Goal: Task Accomplishment & Management: Manage account settings

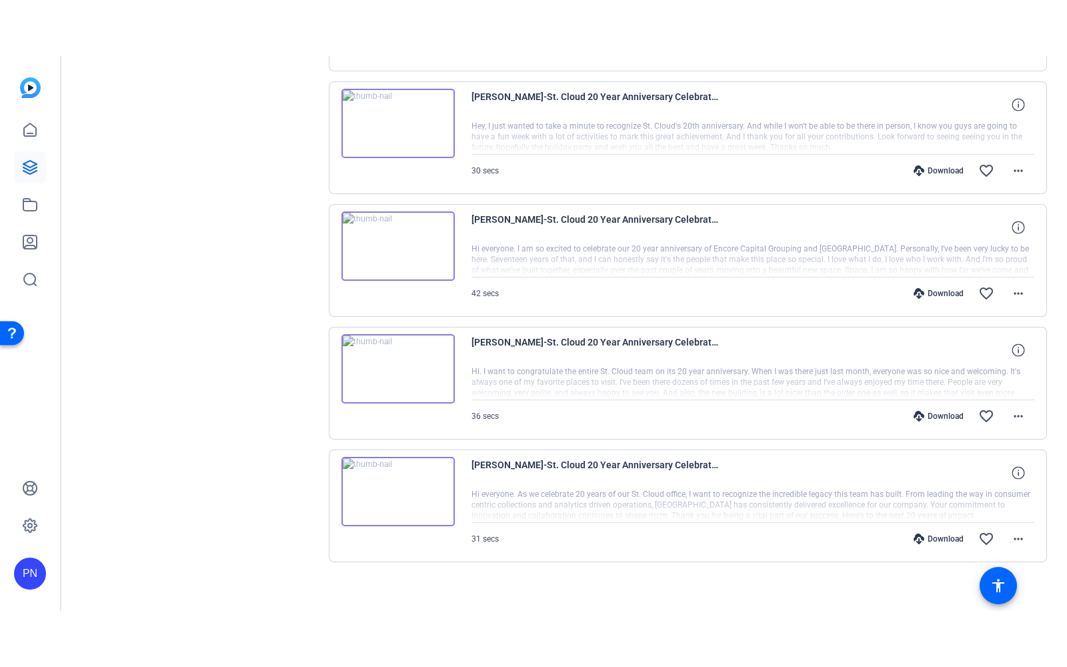
scroll to position [521, 0]
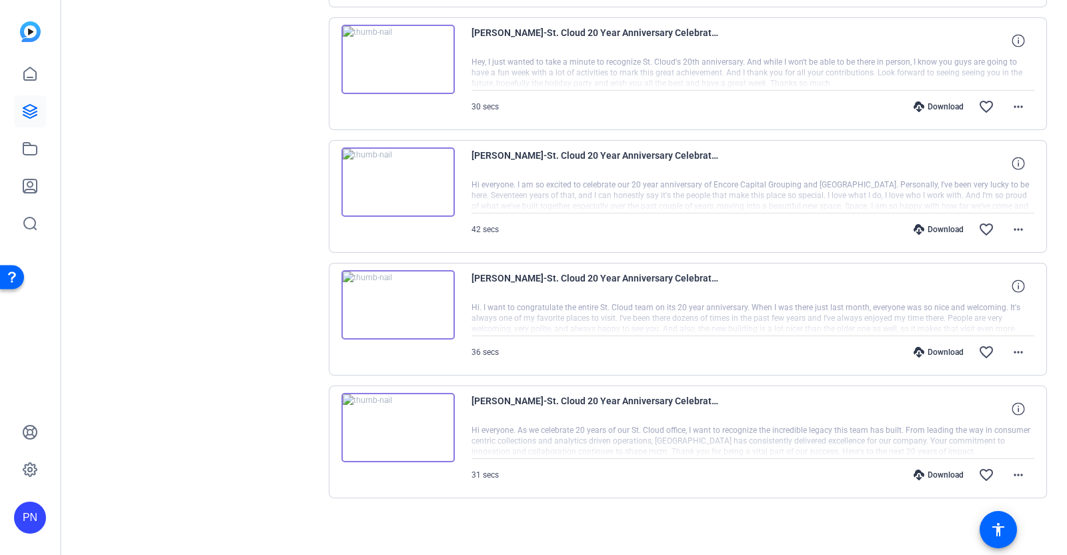
click at [399, 425] on img at bounding box center [397, 427] width 113 height 69
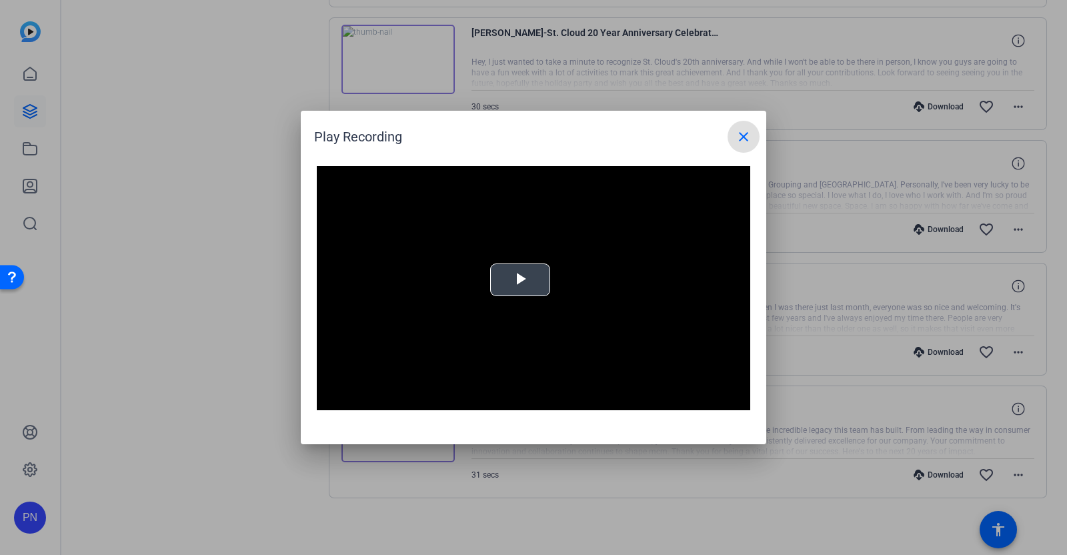
click at [520, 280] on span "Video Player" at bounding box center [520, 280] width 0 height 0
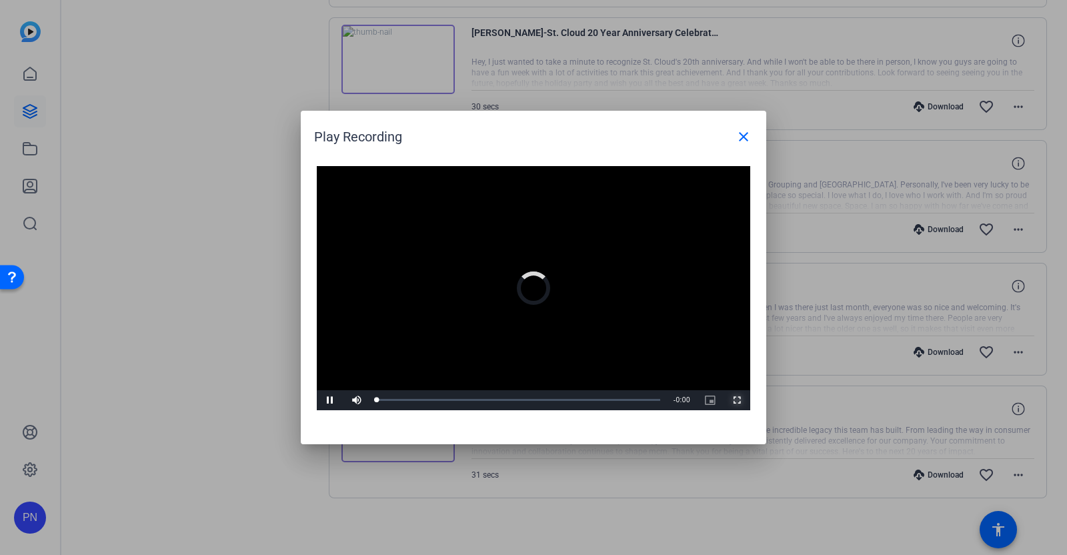
click at [739, 400] on span "Video Player" at bounding box center [736, 400] width 27 height 0
click at [743, 131] on mat-icon "close" at bounding box center [743, 137] width 16 height 16
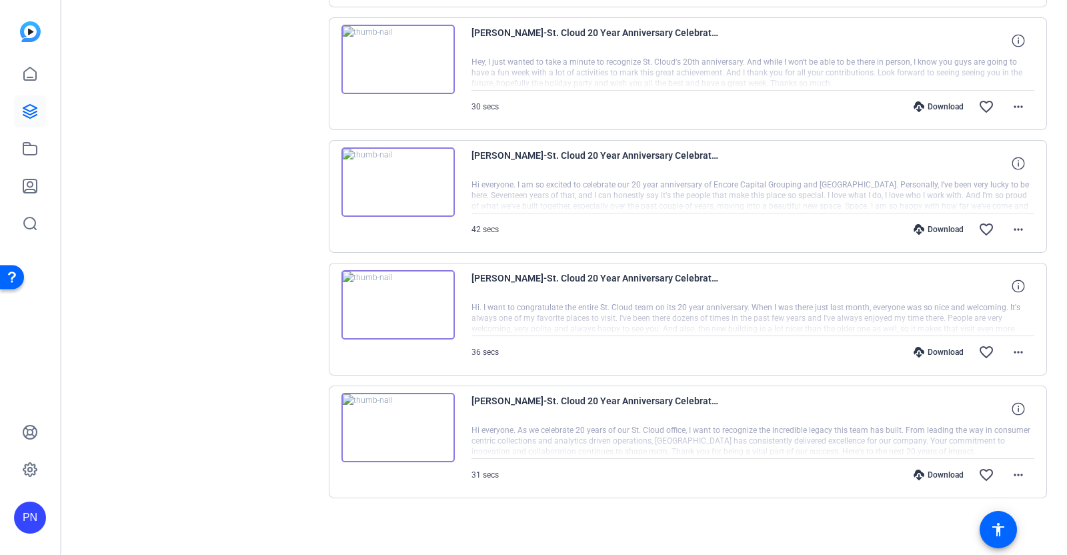
click at [400, 298] on img at bounding box center [397, 304] width 113 height 69
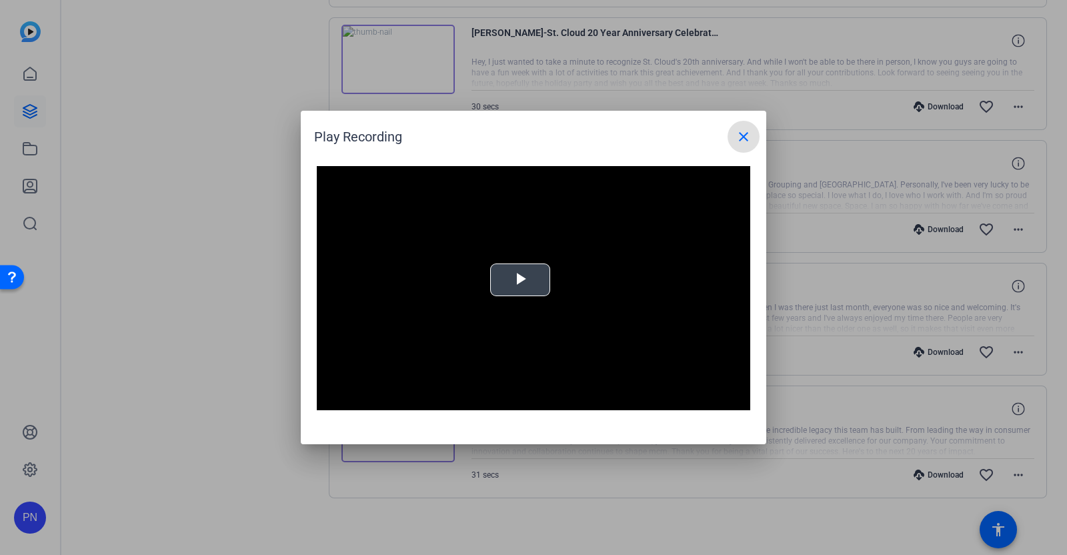
click at [520, 280] on span "Video Player" at bounding box center [520, 280] width 0 height 0
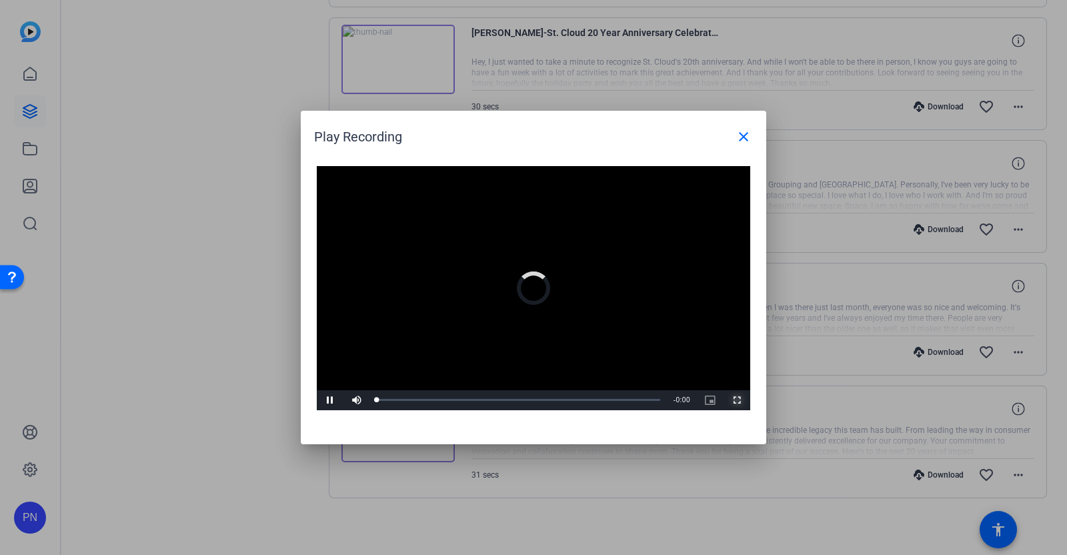
click at [736, 400] on span "Video Player" at bounding box center [736, 400] width 27 height 0
click at [745, 129] on mat-icon "close" at bounding box center [743, 137] width 16 height 16
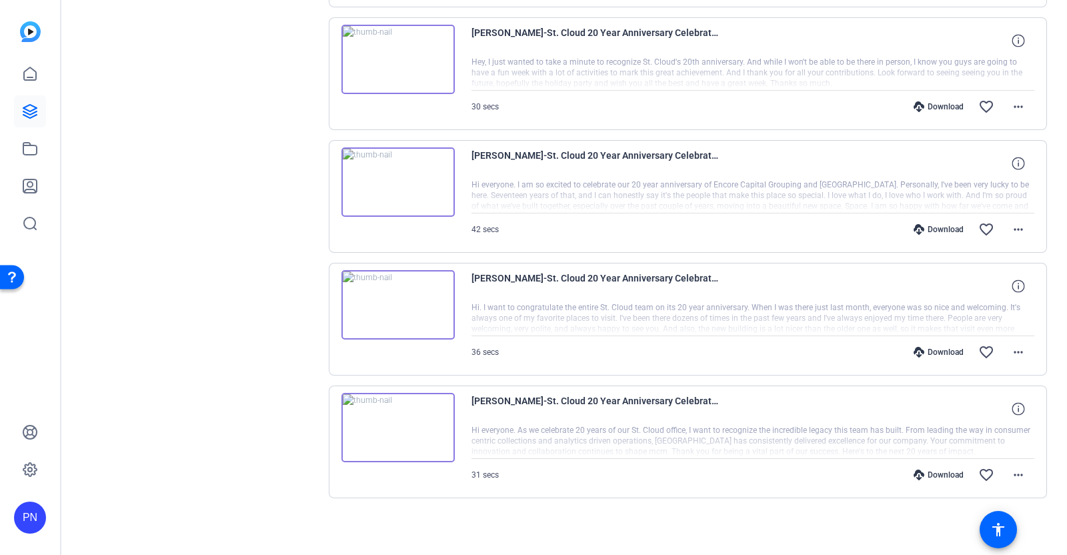
click at [399, 175] on img at bounding box center [397, 181] width 113 height 69
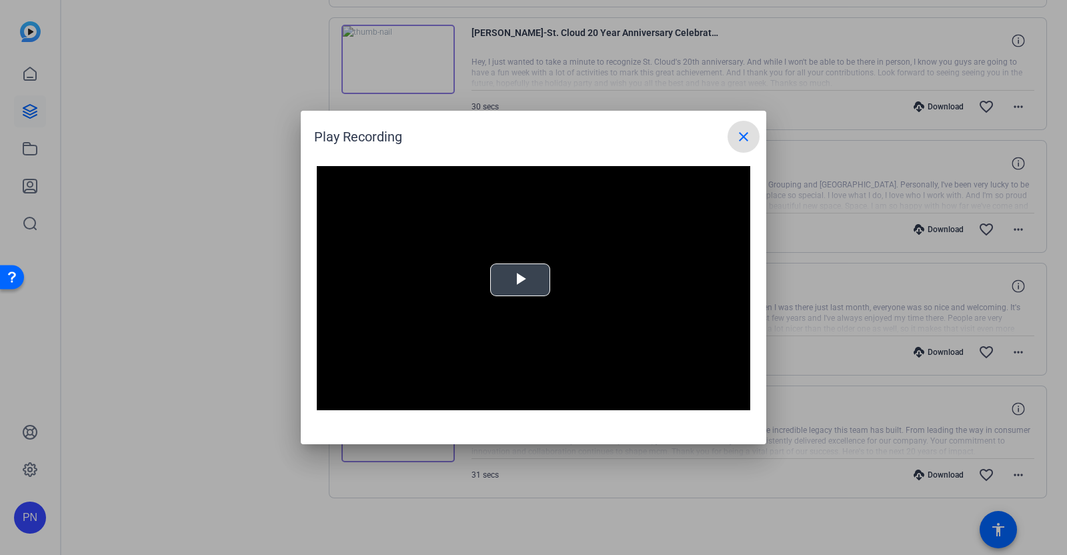
click at [520, 280] on span "Video Player" at bounding box center [520, 280] width 0 height 0
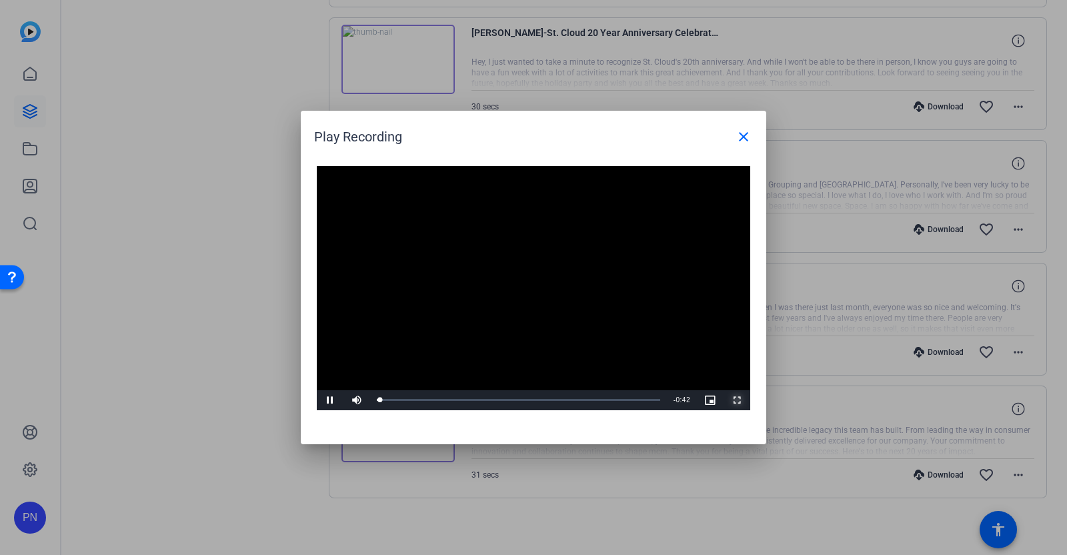
click at [737, 400] on span "Video Player" at bounding box center [736, 400] width 27 height 0
drag, startPoint x: 745, startPoint y: 133, endPoint x: 713, endPoint y: 165, distance: 45.3
click at [745, 133] on mat-icon "close" at bounding box center [743, 137] width 16 height 16
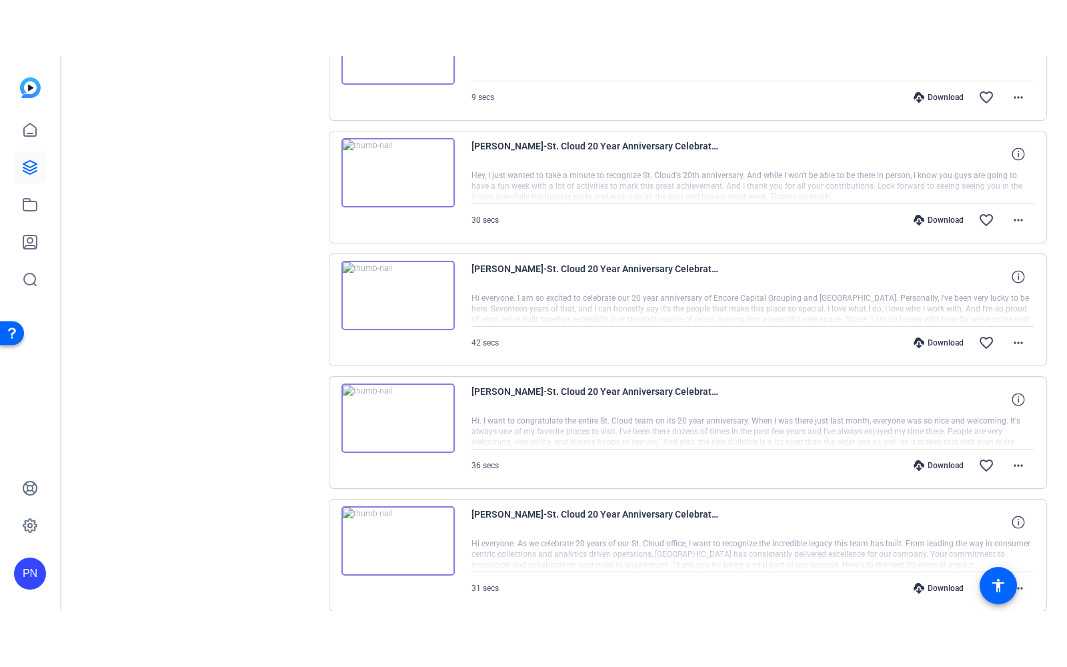
scroll to position [438, 0]
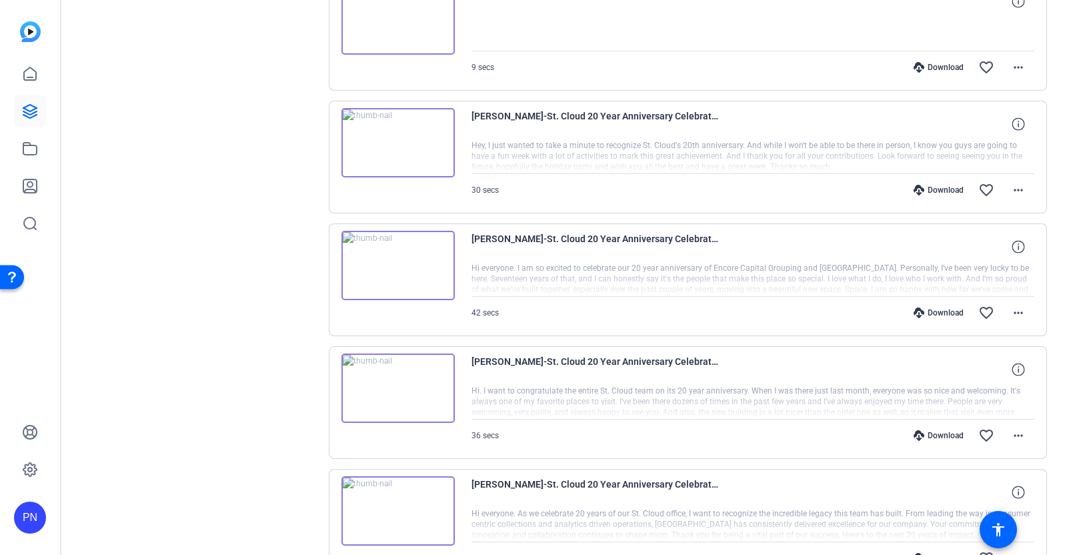
click at [395, 136] on img at bounding box center [397, 142] width 113 height 69
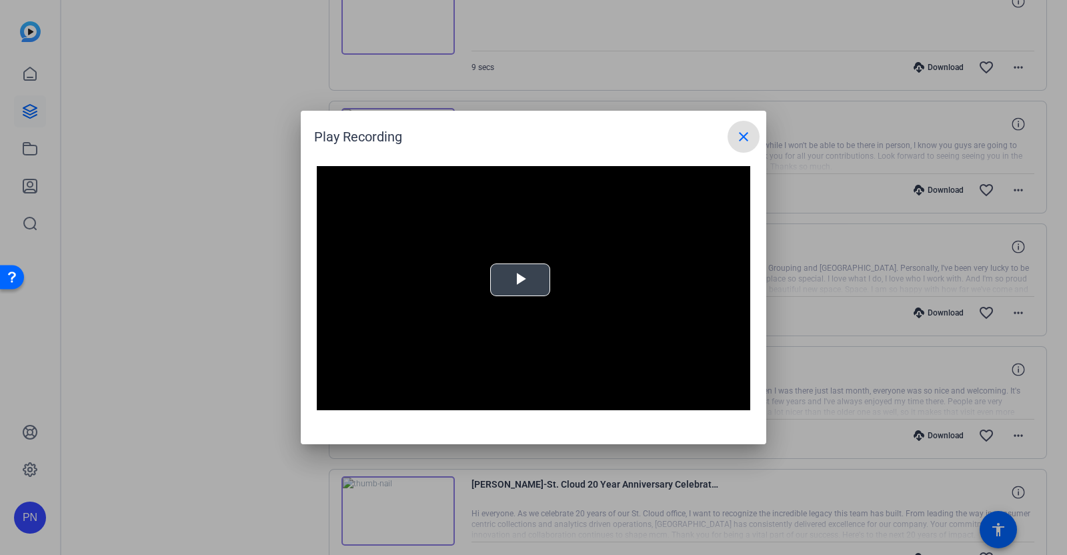
click at [520, 280] on span "Video Player" at bounding box center [520, 280] width 0 height 0
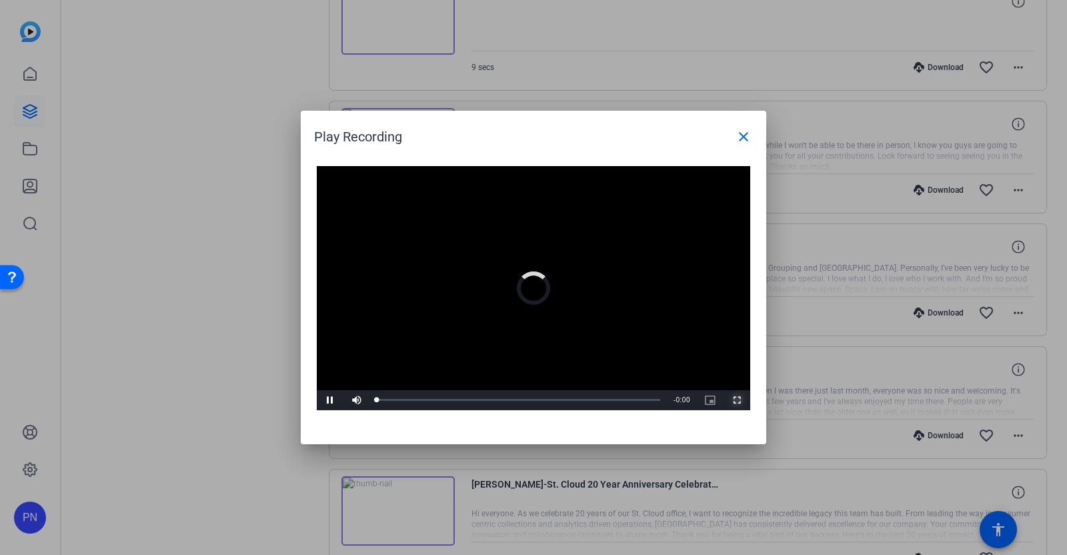
click at [739, 400] on span "Video Player" at bounding box center [736, 400] width 27 height 0
drag, startPoint x: 747, startPoint y: 138, endPoint x: 740, endPoint y: 167, distance: 30.2
click at [747, 138] on mat-icon "close" at bounding box center [743, 137] width 16 height 16
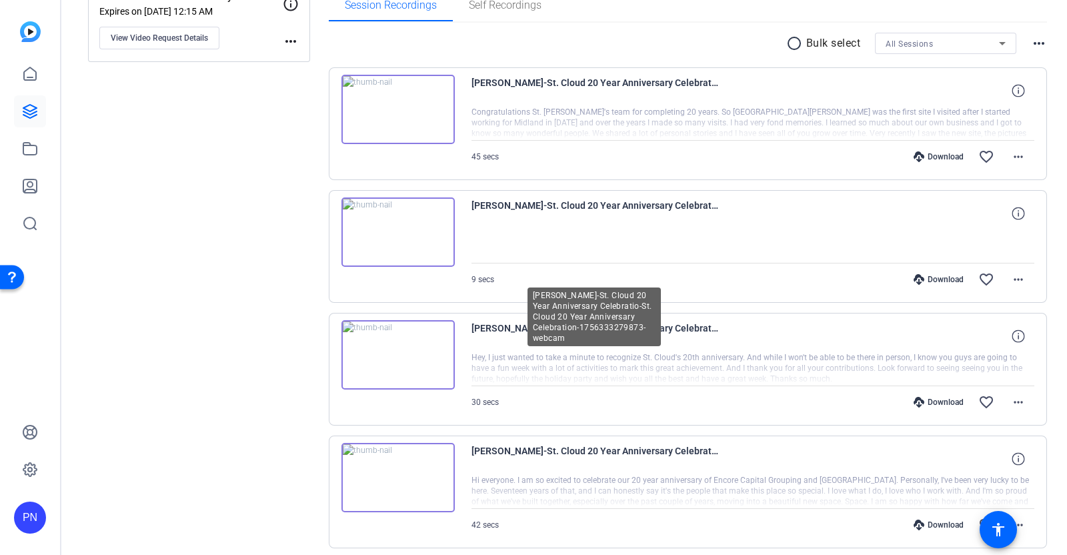
scroll to position [188, 0]
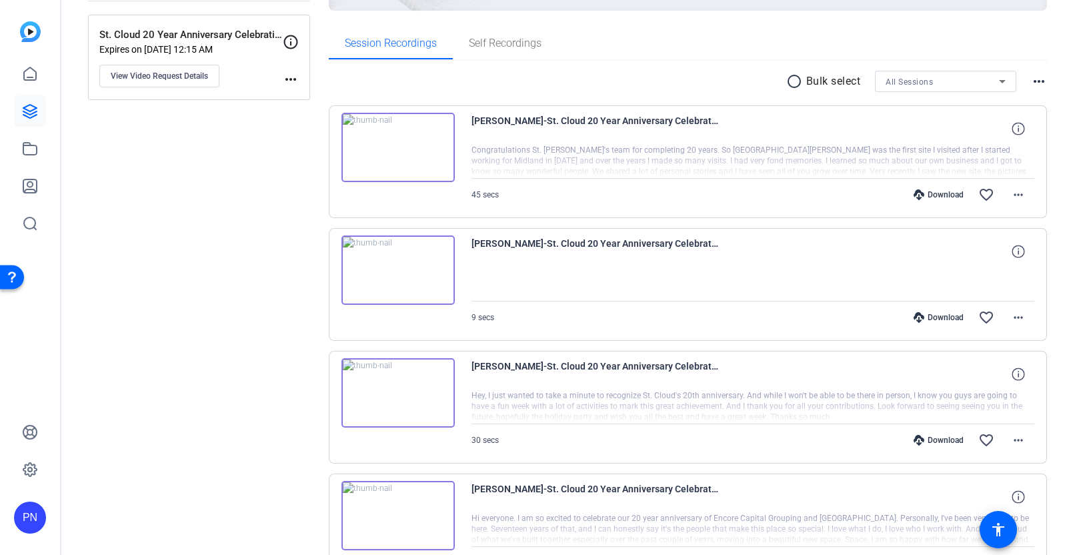
click at [401, 268] on img at bounding box center [397, 269] width 113 height 69
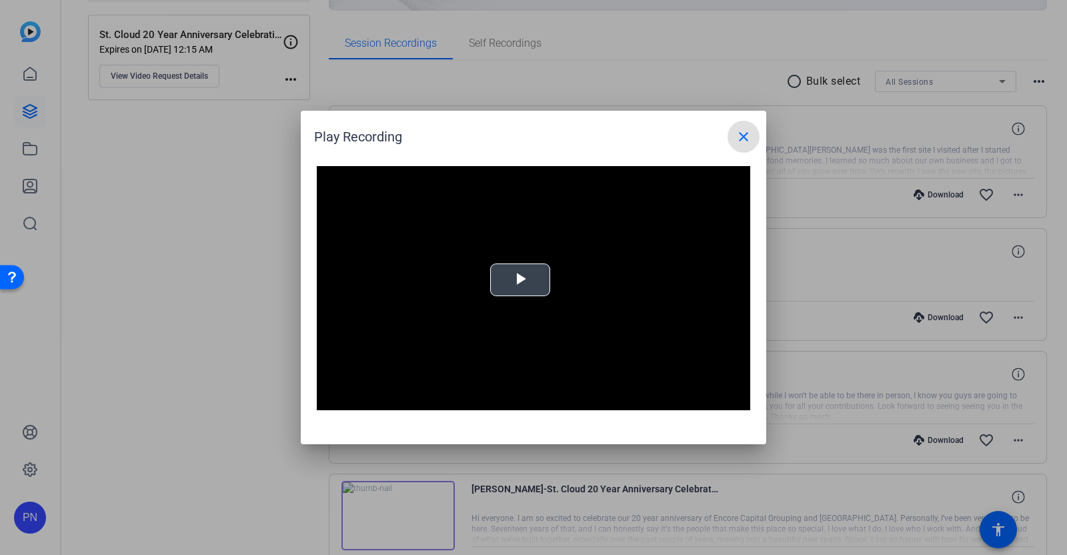
click at [520, 280] on span "Video Player" at bounding box center [520, 280] width 0 height 0
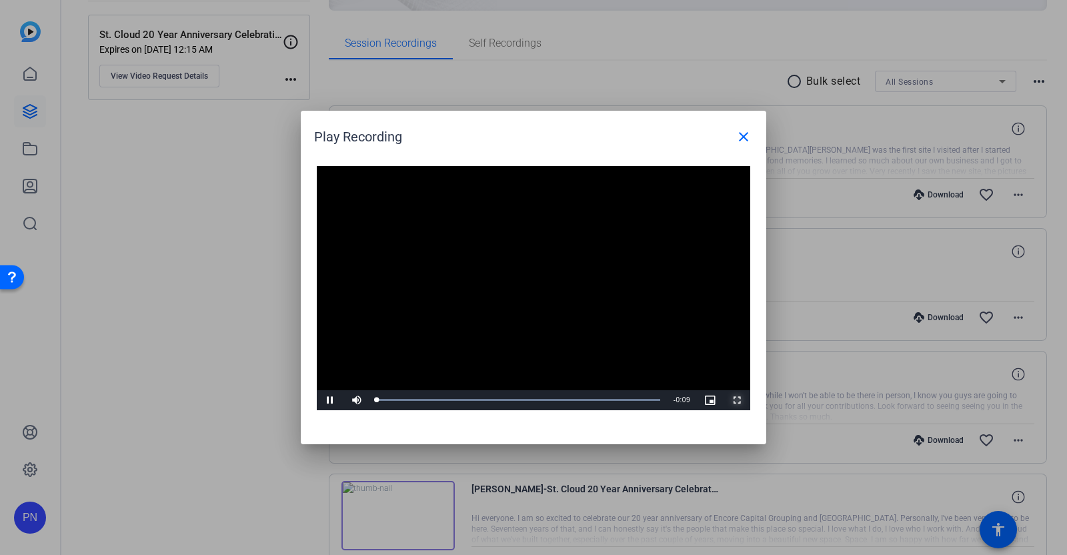
drag, startPoint x: 739, startPoint y: 401, endPoint x: 739, endPoint y: 473, distance: 72.0
click at [739, 400] on span "Video Player" at bounding box center [736, 400] width 27 height 0
click at [751, 135] on span at bounding box center [743, 137] width 32 height 32
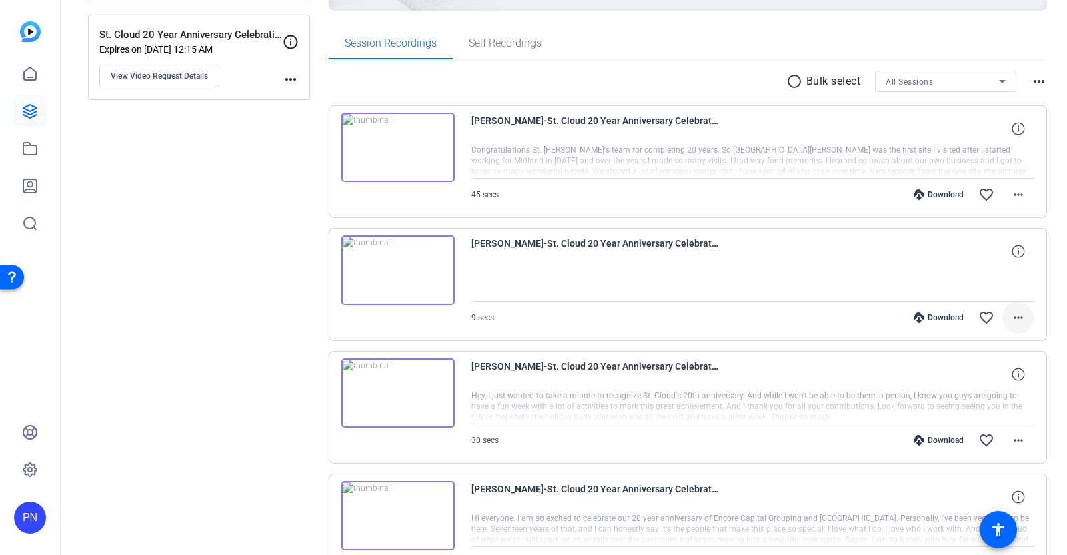
click at [1010, 315] on mat-icon "more_horiz" at bounding box center [1018, 317] width 16 height 16
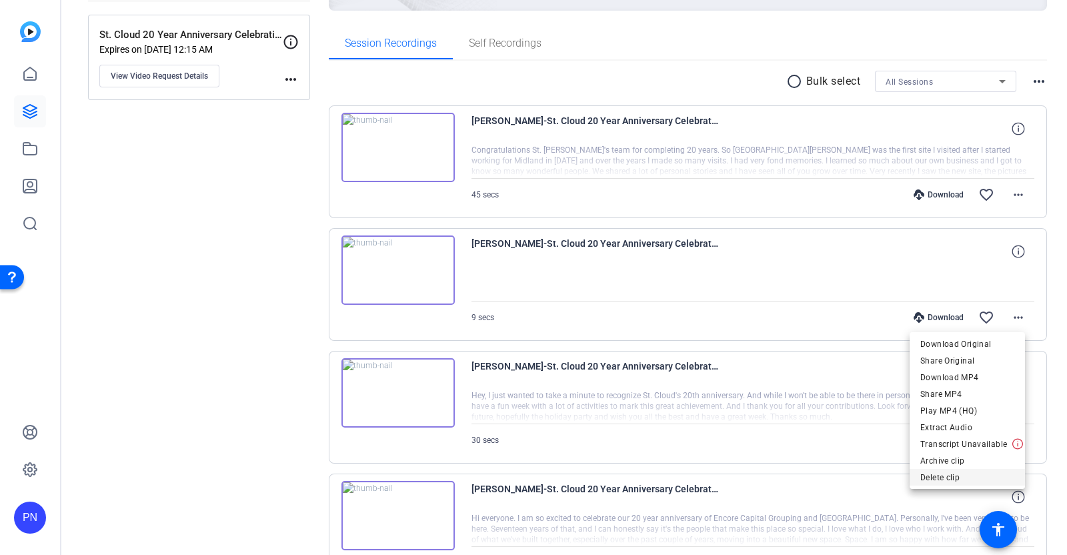
click at [961, 475] on span "Delete clip" at bounding box center [967, 477] width 94 height 16
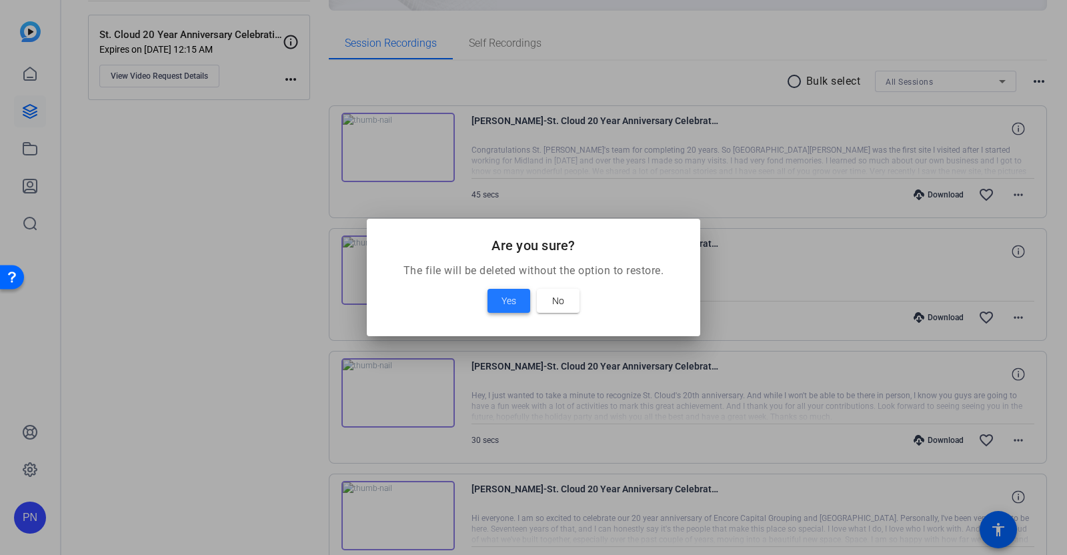
click at [513, 301] on span "Yes" at bounding box center [508, 301] width 15 height 16
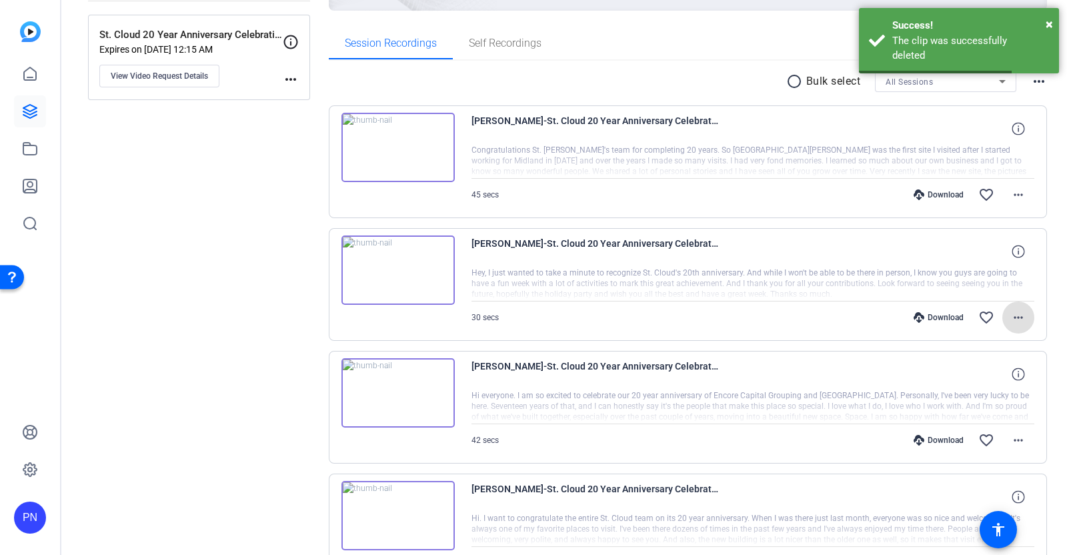
click at [396, 143] on img at bounding box center [397, 147] width 113 height 69
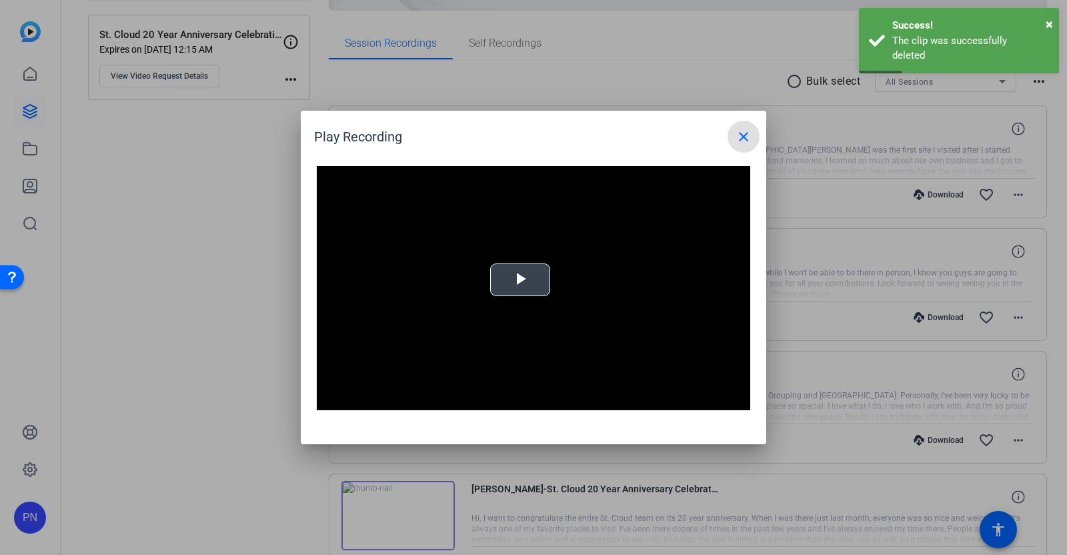
click at [520, 280] on span "Video Player" at bounding box center [520, 280] width 0 height 0
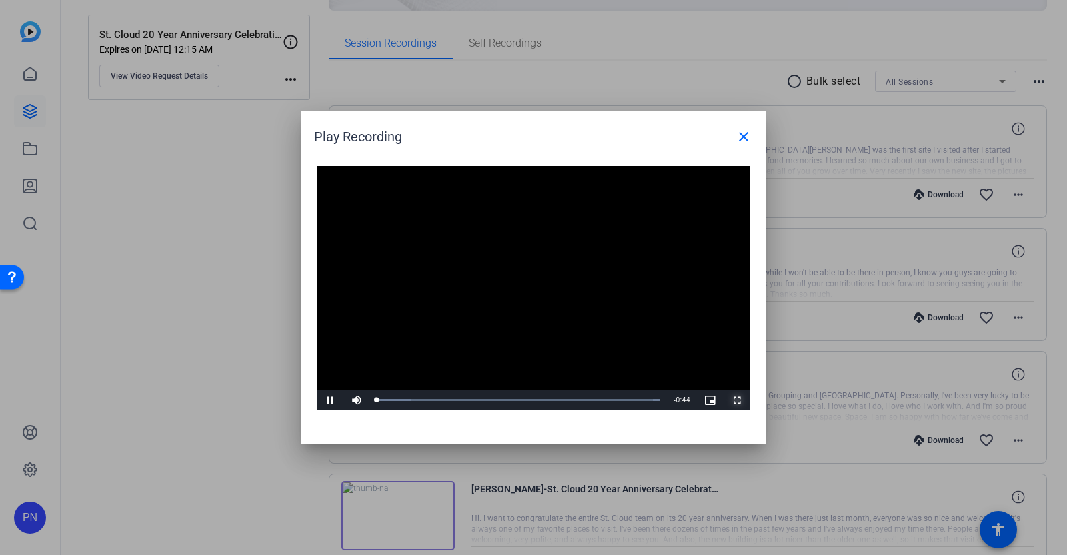
drag, startPoint x: 740, startPoint y: 398, endPoint x: 740, endPoint y: 471, distance: 72.7
click at [740, 400] on span "Video Player" at bounding box center [736, 400] width 27 height 0
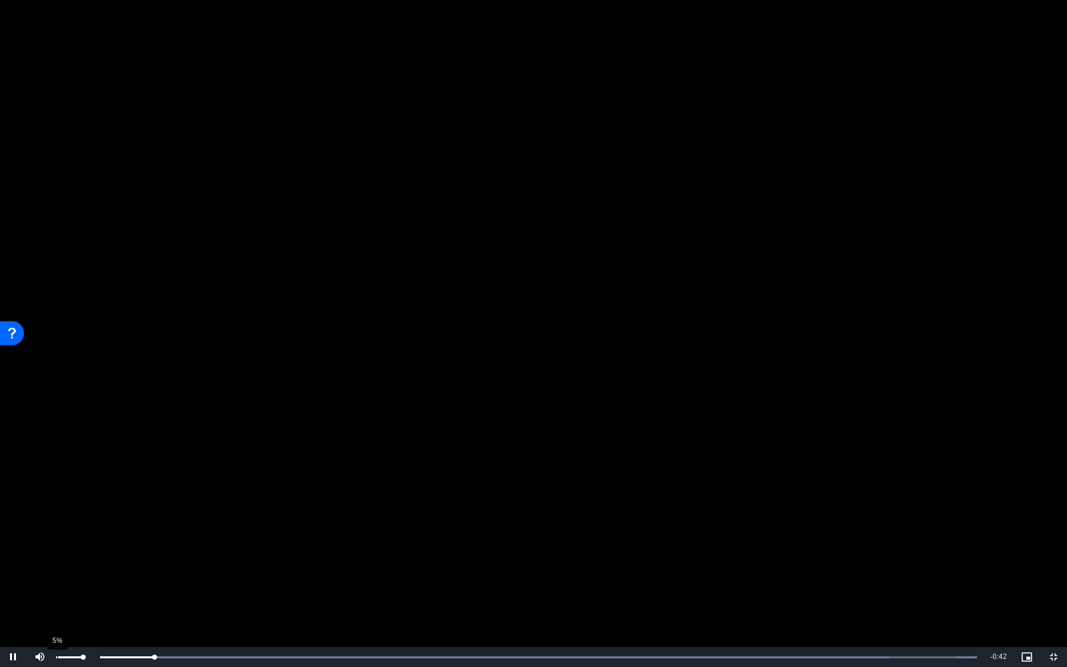
click at [57, 554] on div "5%" at bounding box center [69, 657] width 33 height 20
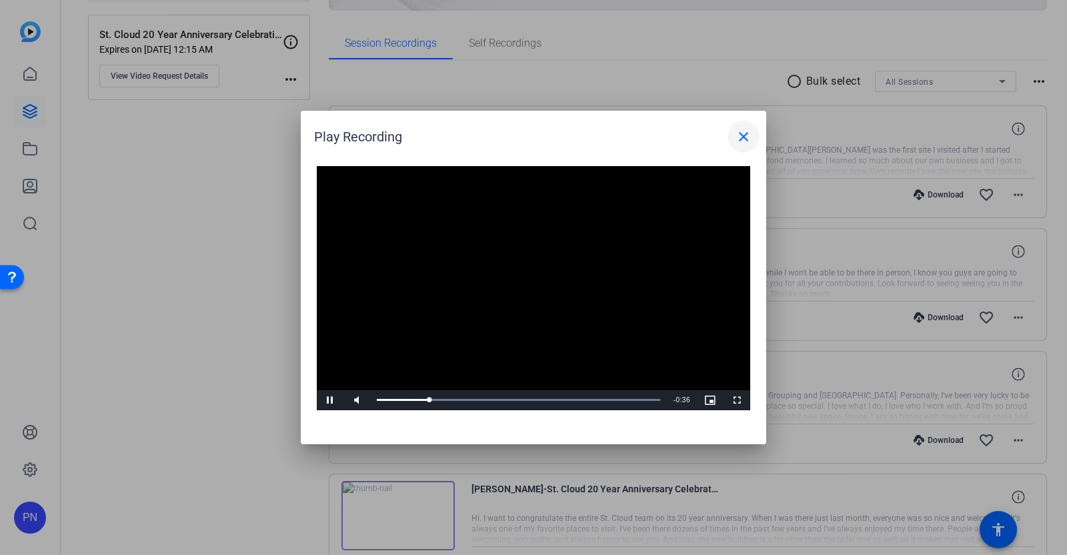
click at [741, 141] on mat-icon "close" at bounding box center [743, 137] width 16 height 16
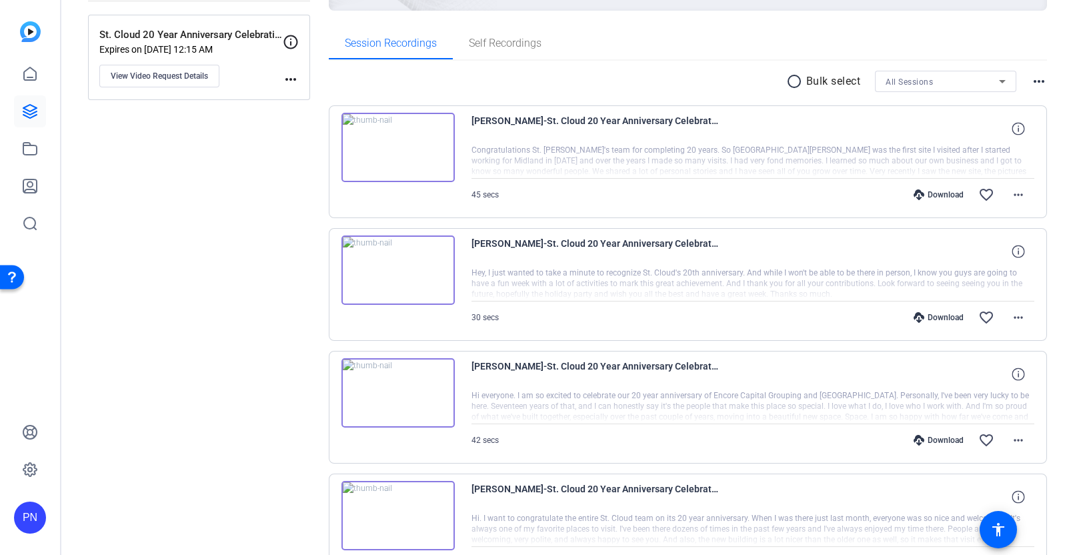
click at [399, 145] on img at bounding box center [397, 147] width 113 height 69
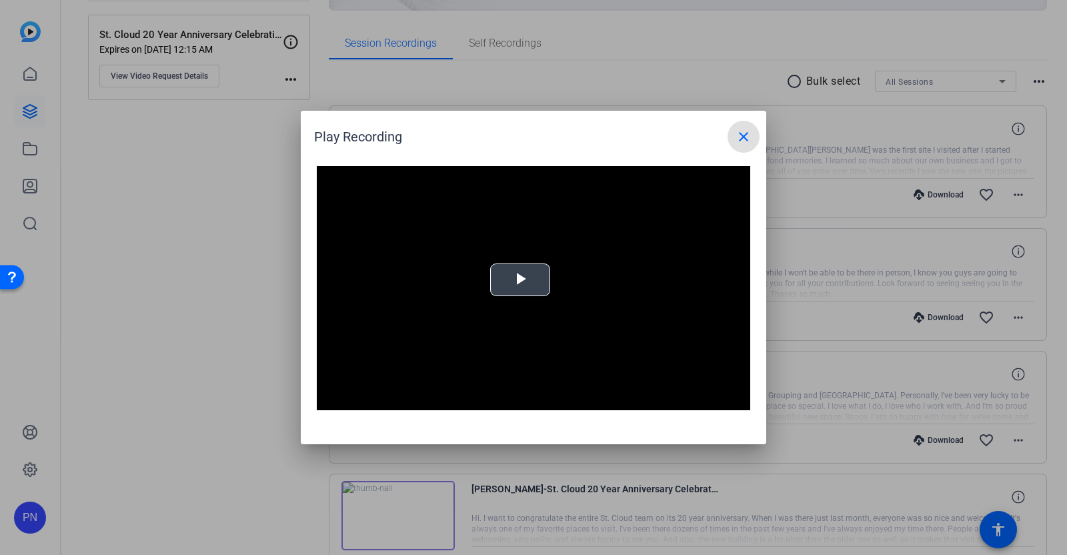
click at [520, 280] on span "Video Player" at bounding box center [520, 280] width 0 height 0
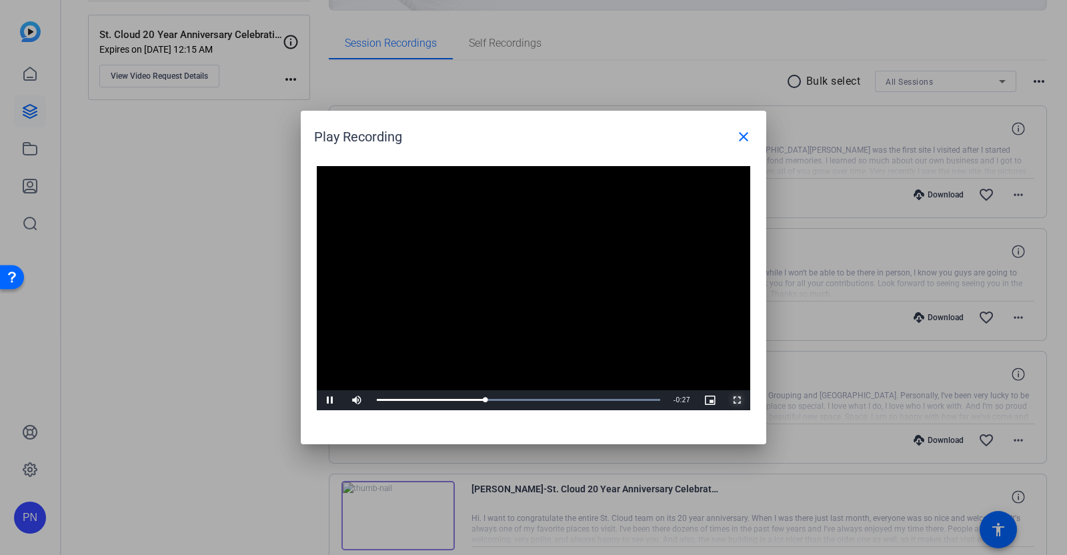
click at [740, 400] on span "Video Player" at bounding box center [736, 400] width 27 height 0
click at [737, 137] on mat-icon "close" at bounding box center [743, 137] width 16 height 16
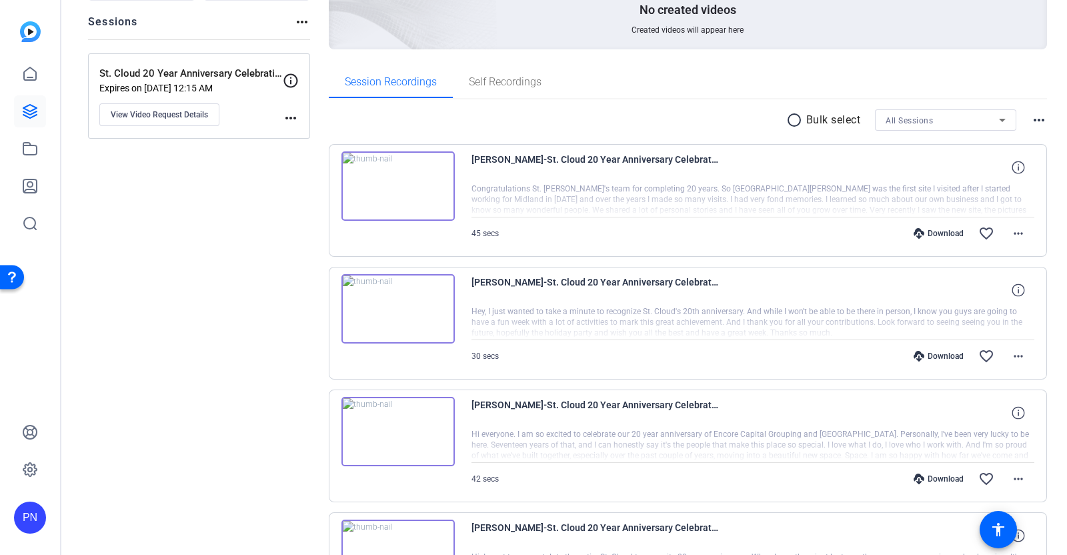
scroll to position [0, 0]
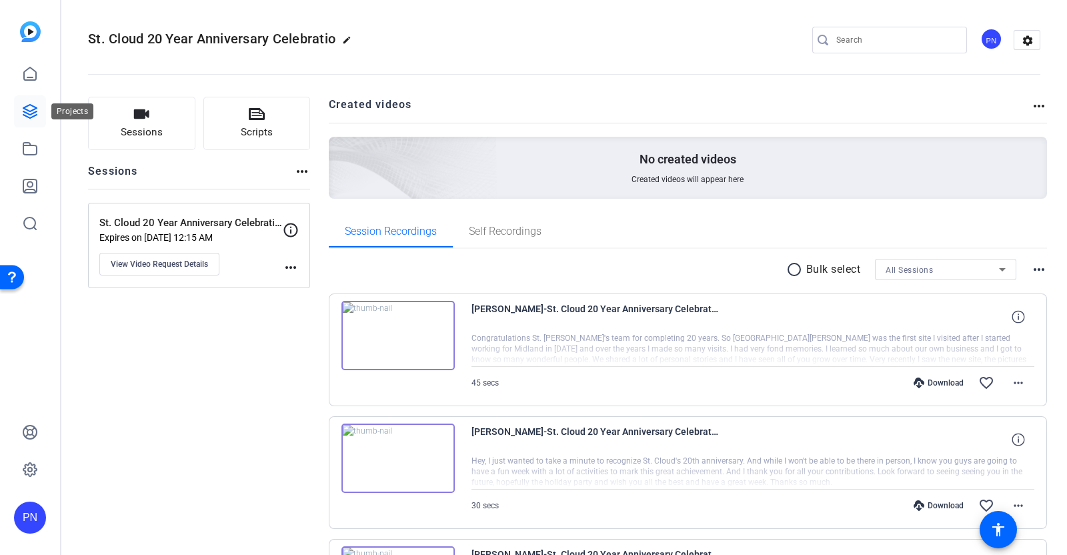
click at [35, 113] on icon at bounding box center [30, 111] width 16 height 16
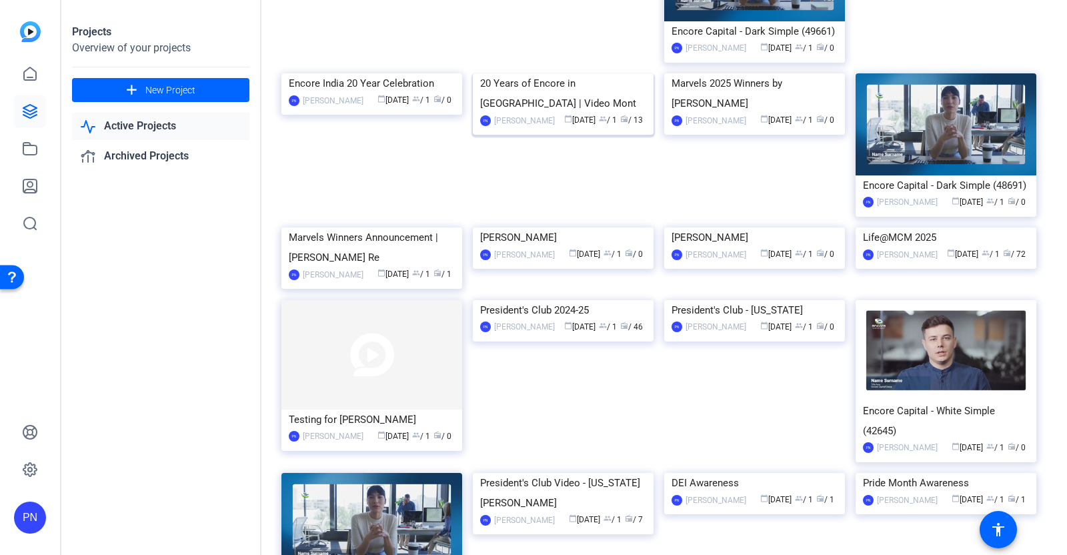
scroll to position [333, 0]
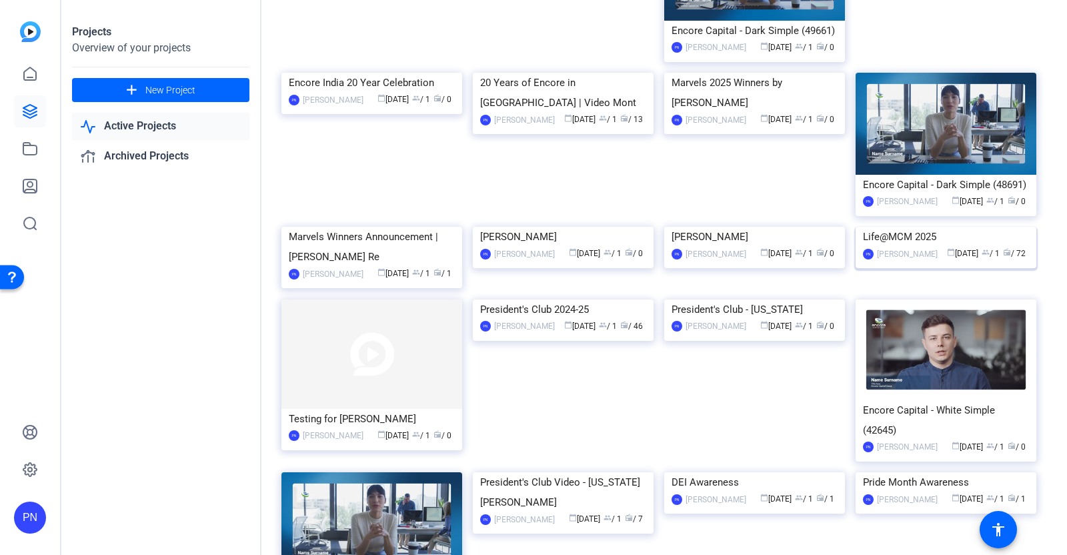
click at [925, 227] on img at bounding box center [945, 227] width 181 height 0
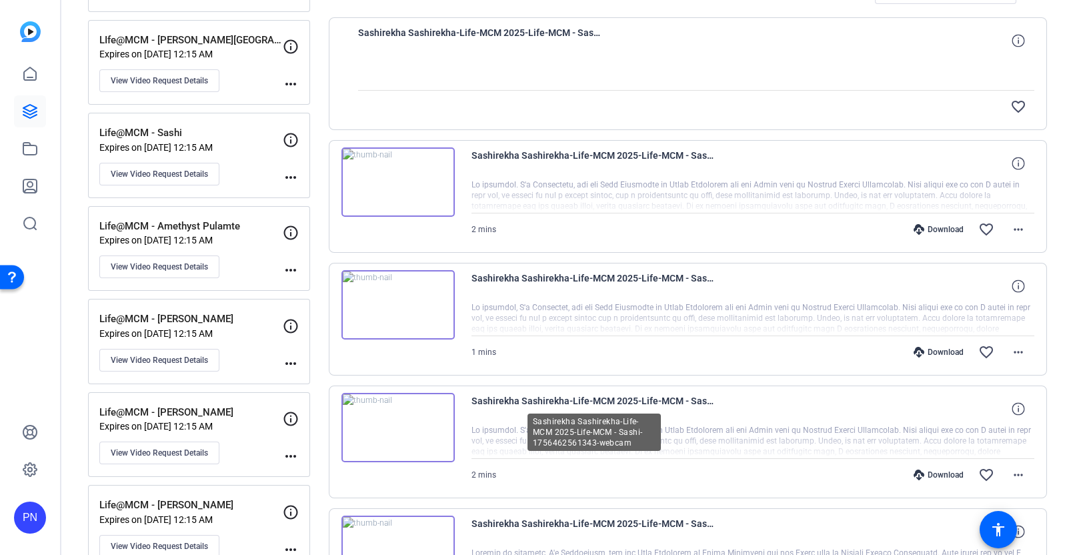
scroll to position [250, 0]
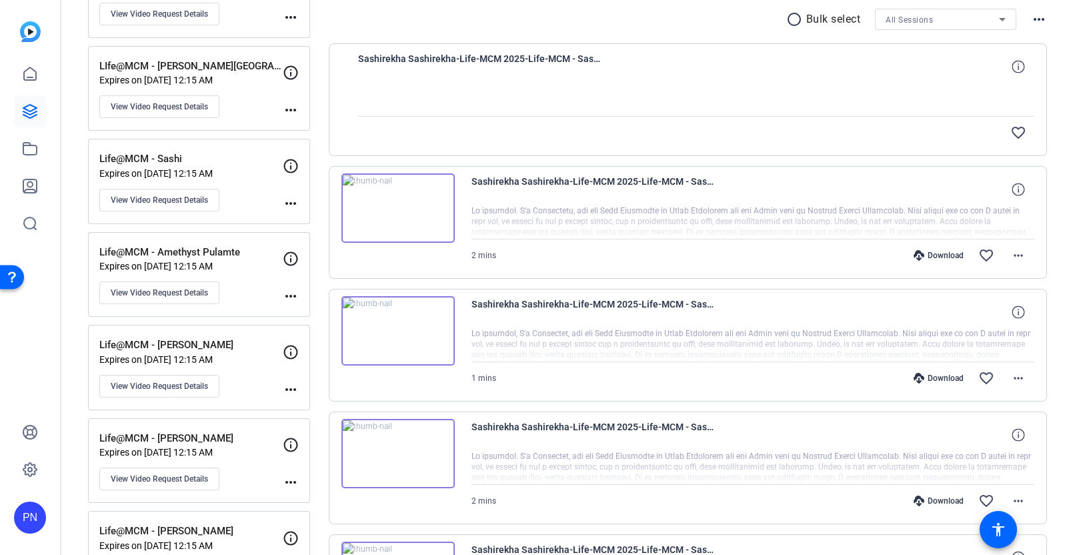
click at [394, 209] on img at bounding box center [397, 207] width 113 height 69
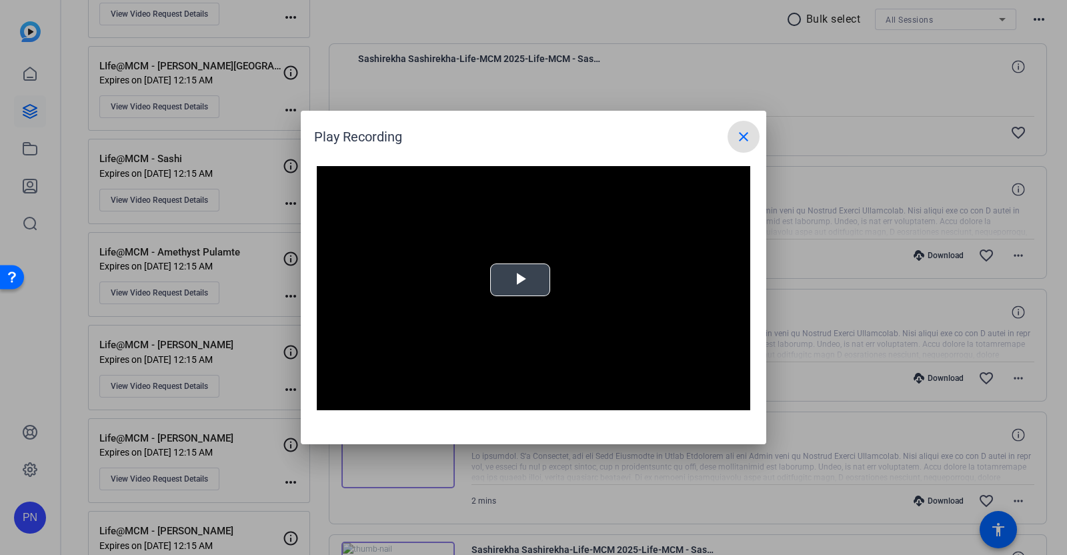
click at [520, 280] on span "Video Player" at bounding box center [520, 280] width 0 height 0
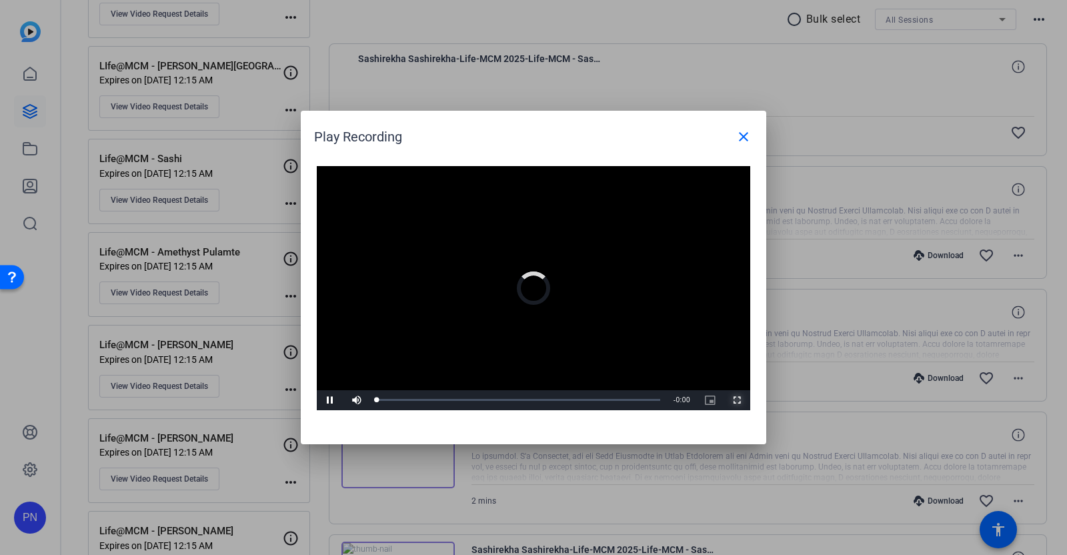
click at [737, 400] on span "Video Player" at bounding box center [736, 400] width 27 height 0
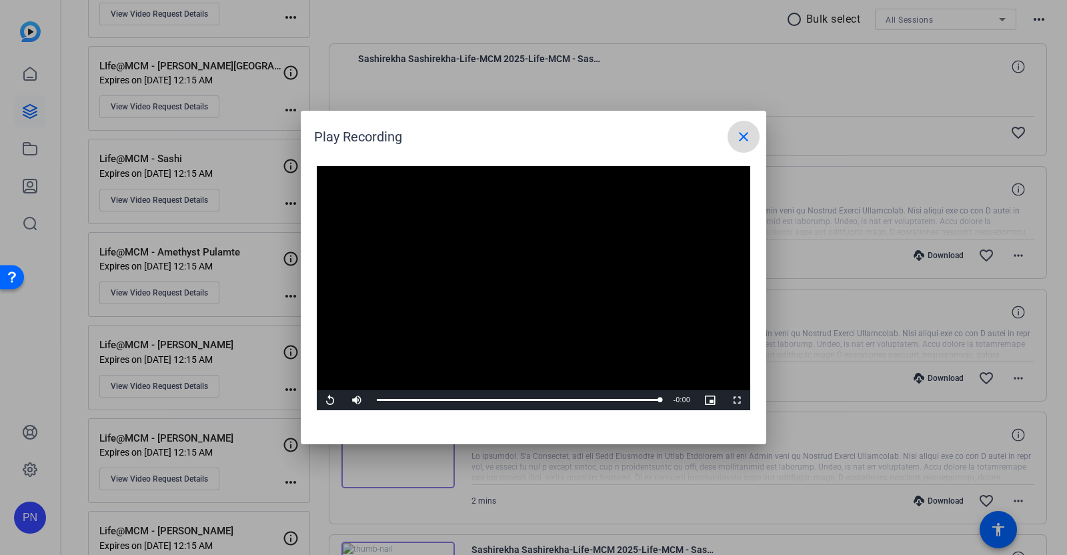
click at [745, 139] on mat-icon "close" at bounding box center [743, 137] width 16 height 16
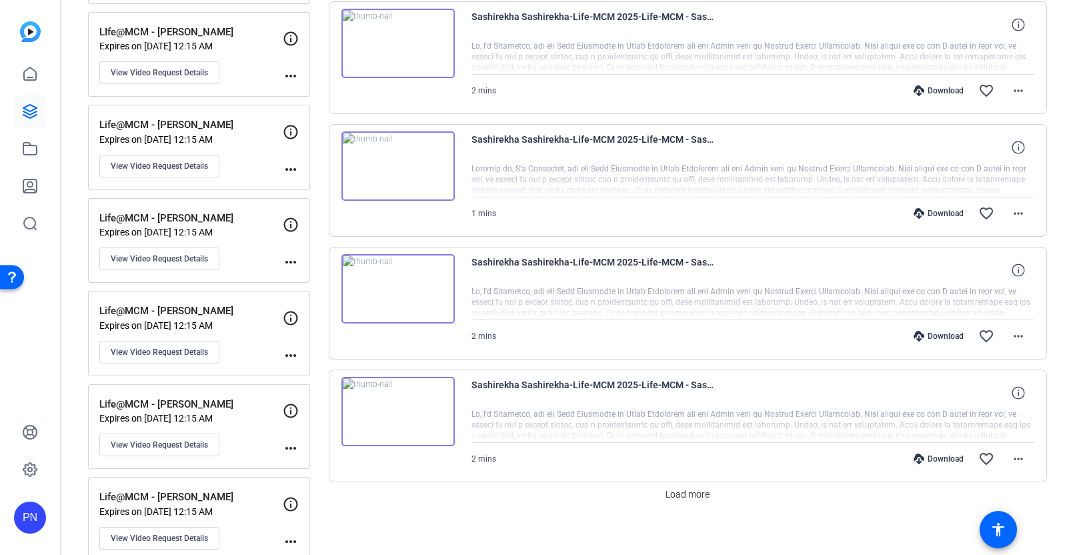
scroll to position [1166, 0]
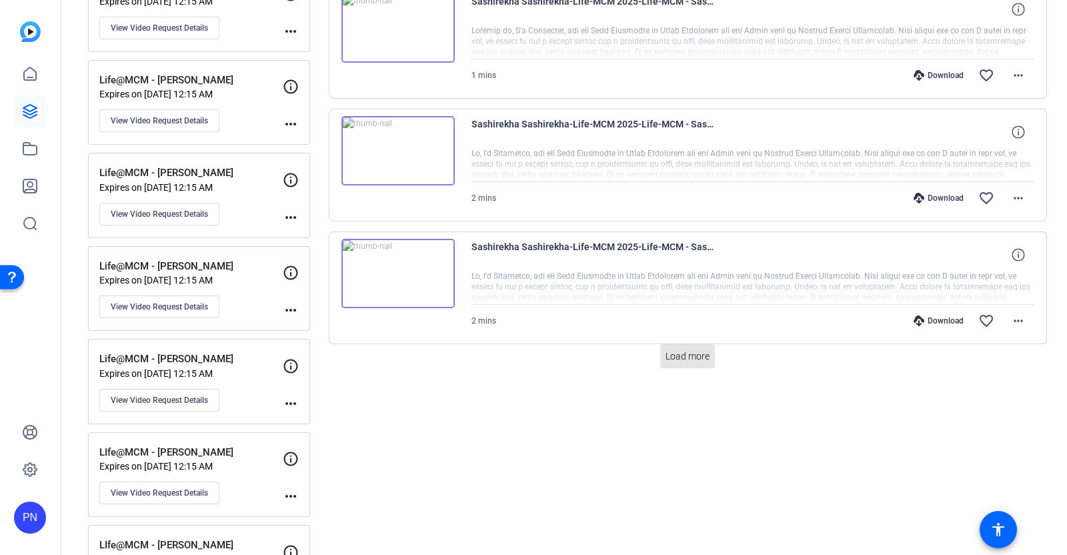
click at [683, 351] on span "Load more" at bounding box center [687, 356] width 44 height 14
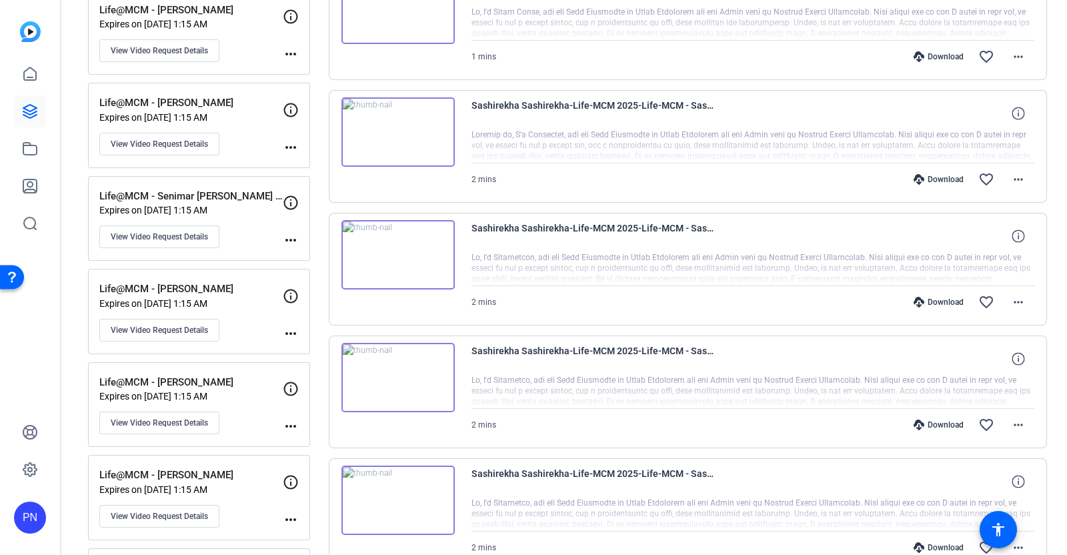
scroll to position [2433, 0]
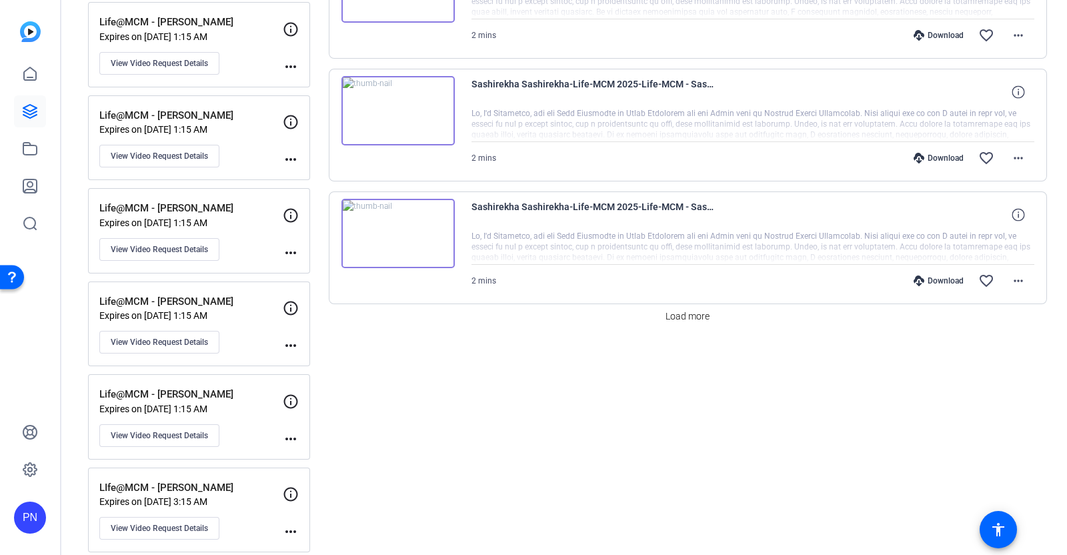
click at [680, 315] on span "Load more" at bounding box center [687, 316] width 44 height 14
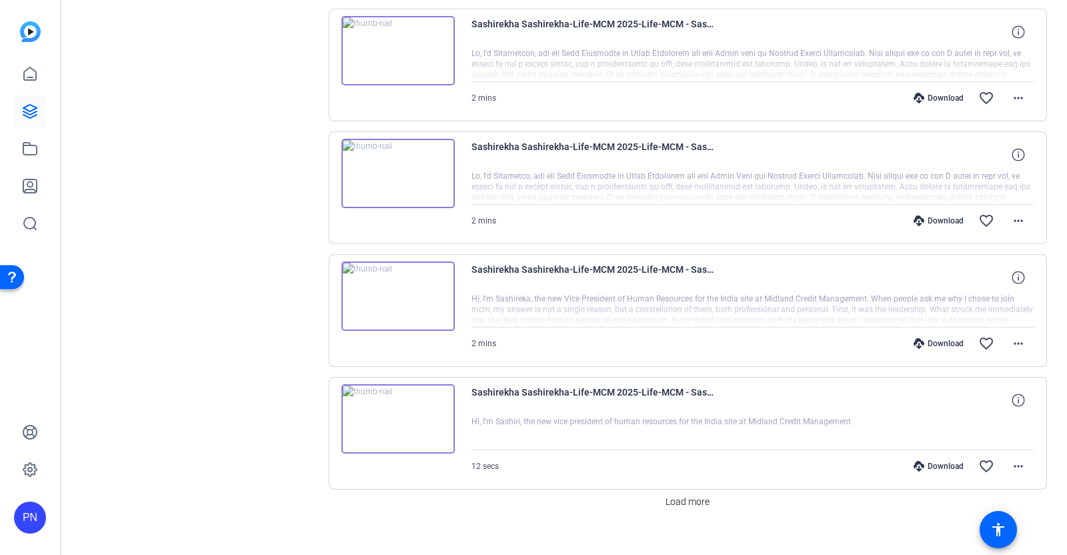
scroll to position [3482, 0]
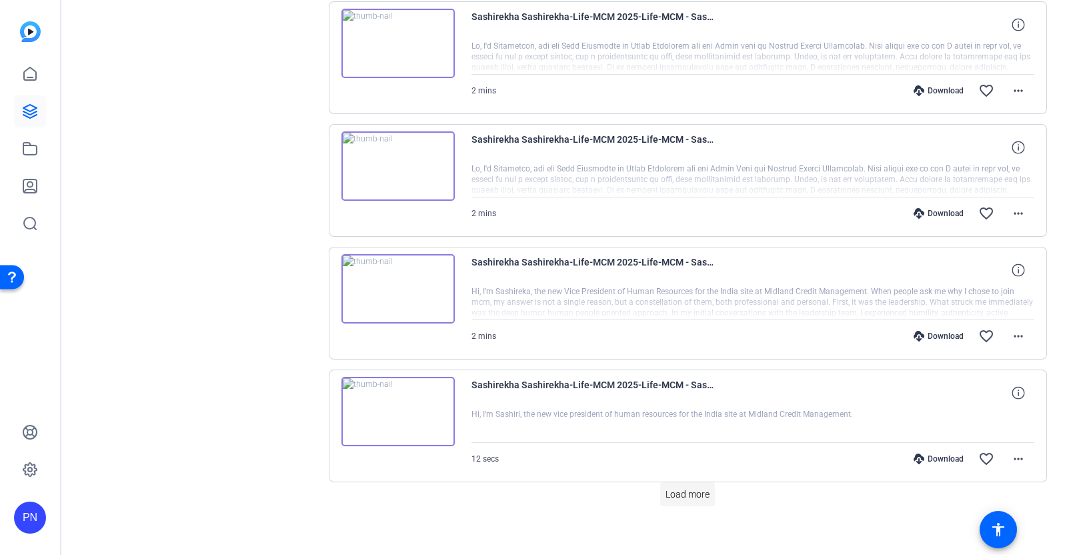
click at [689, 489] on span "Load more" at bounding box center [687, 494] width 44 height 14
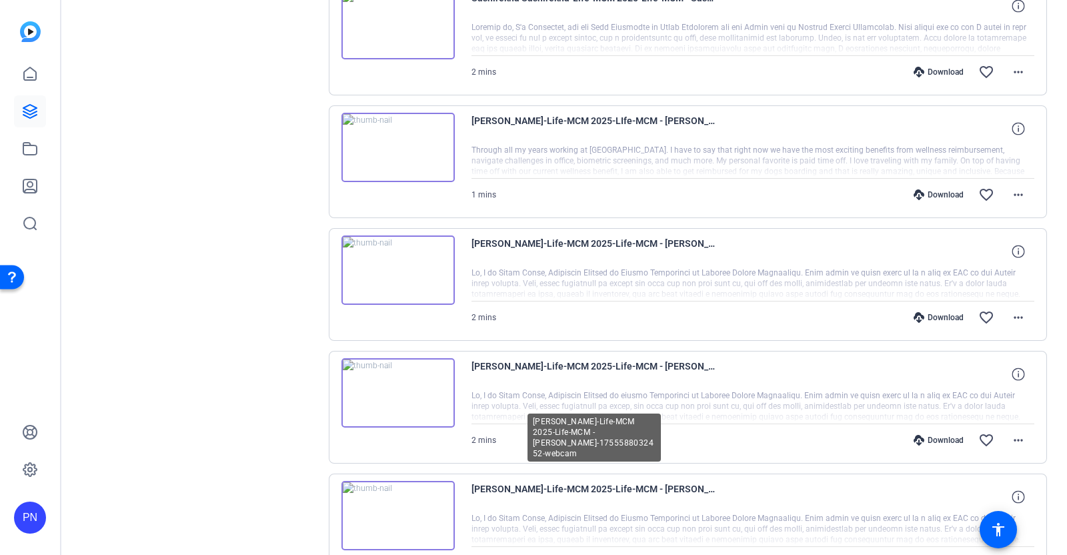
scroll to position [4149, 0]
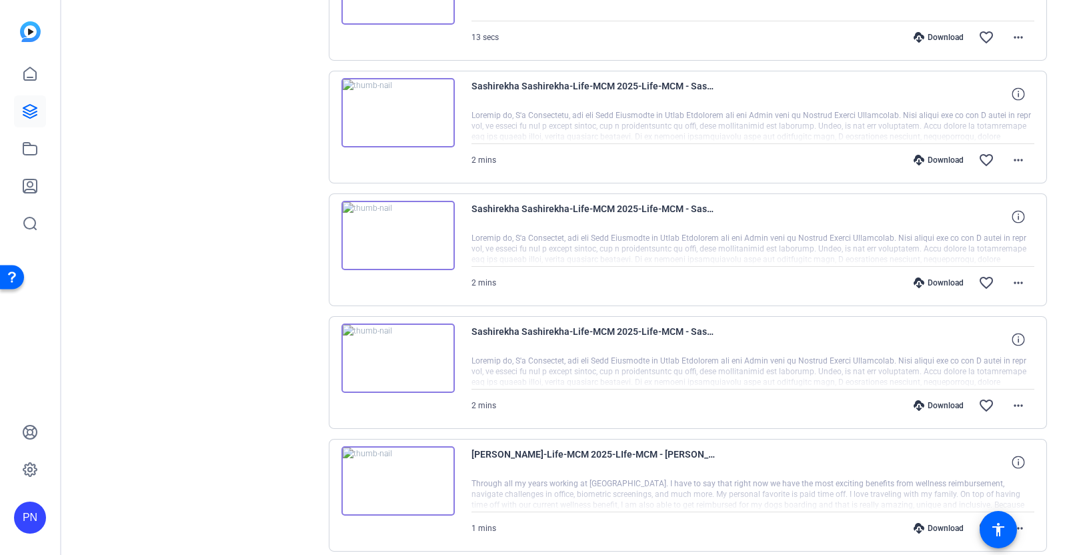
click at [397, 348] on img at bounding box center [397, 357] width 113 height 69
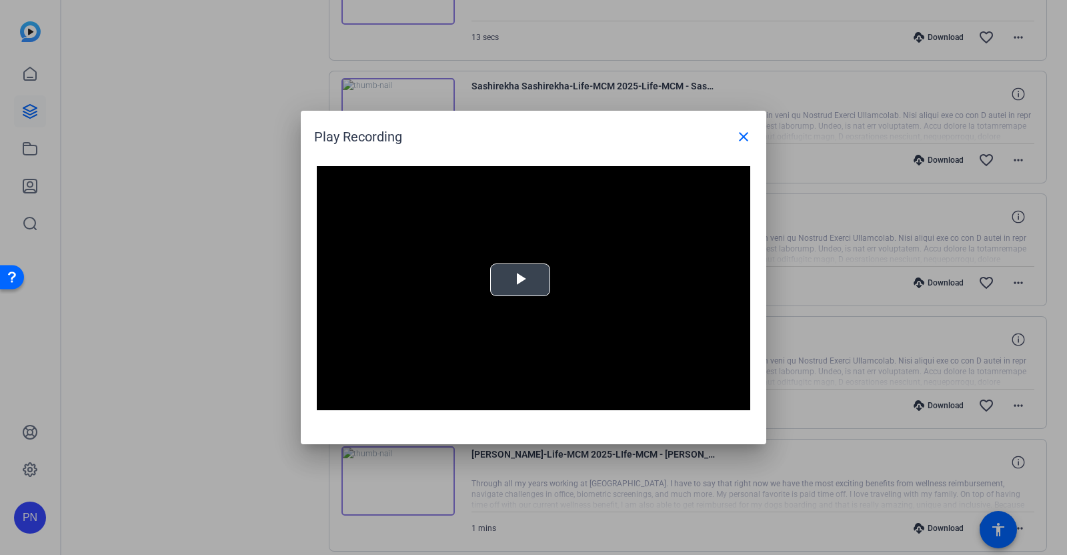
drag, startPoint x: 523, startPoint y: 279, endPoint x: 537, endPoint y: 305, distance: 29.9
click at [520, 280] on span "Video Player" at bounding box center [520, 280] width 0 height 0
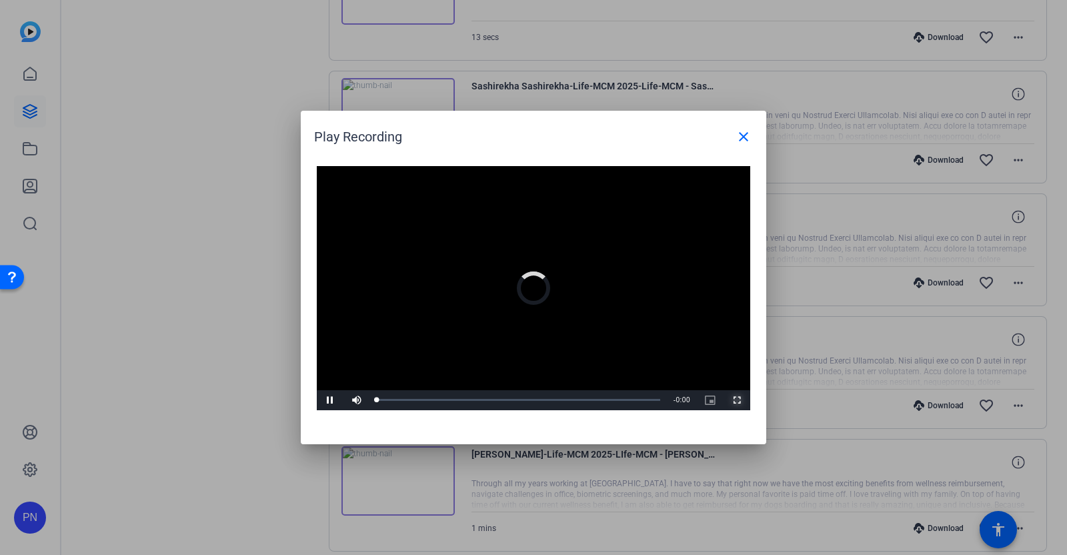
click at [736, 400] on span "Video Player" at bounding box center [736, 400] width 27 height 0
drag, startPoint x: 749, startPoint y: 135, endPoint x: 717, endPoint y: 210, distance: 81.9
click at [749, 135] on mat-icon "close" at bounding box center [743, 137] width 16 height 16
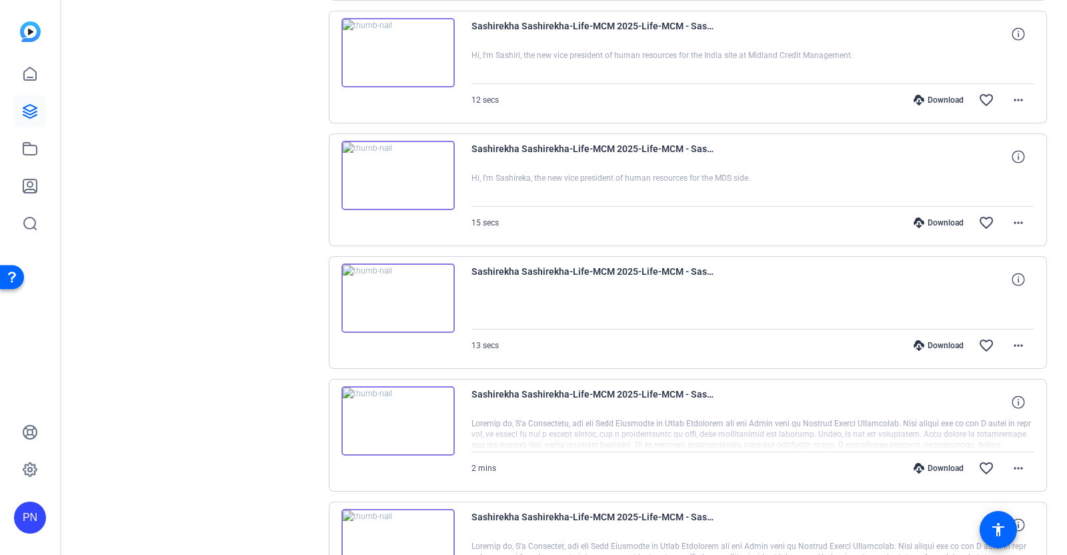
scroll to position [3815, 0]
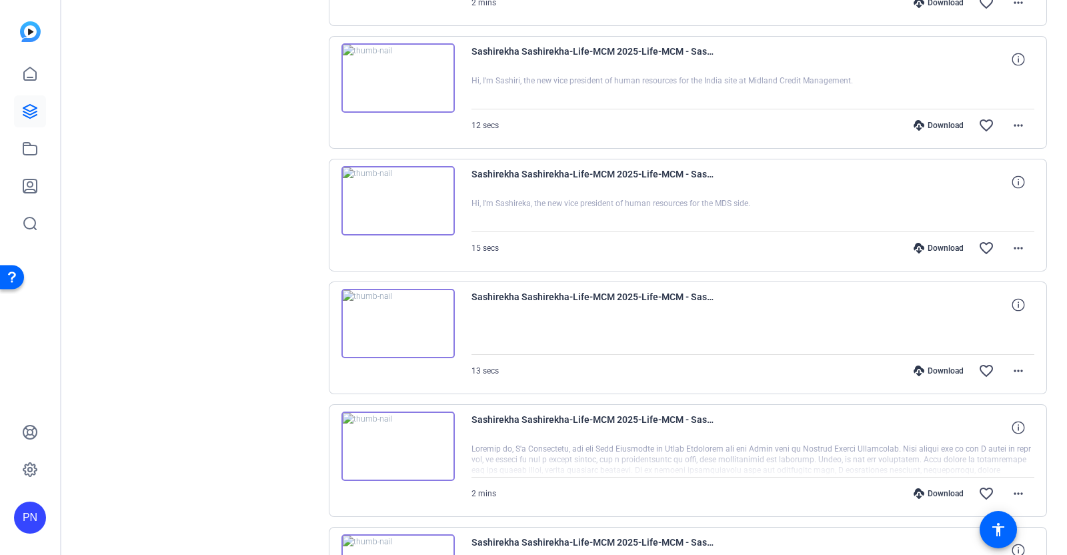
click at [394, 308] on img at bounding box center [397, 323] width 113 height 69
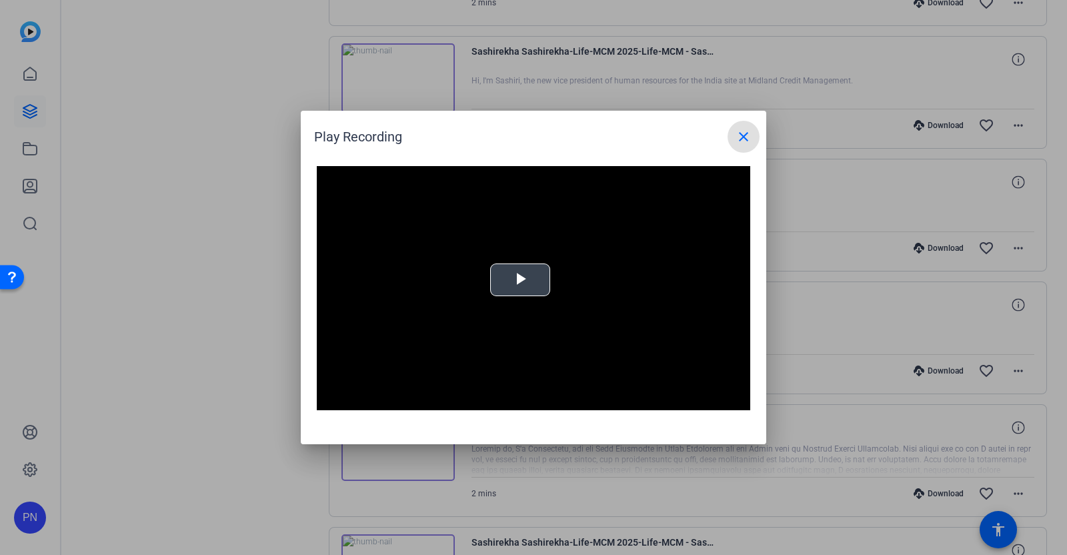
click at [520, 280] on span "Video Player" at bounding box center [520, 280] width 0 height 0
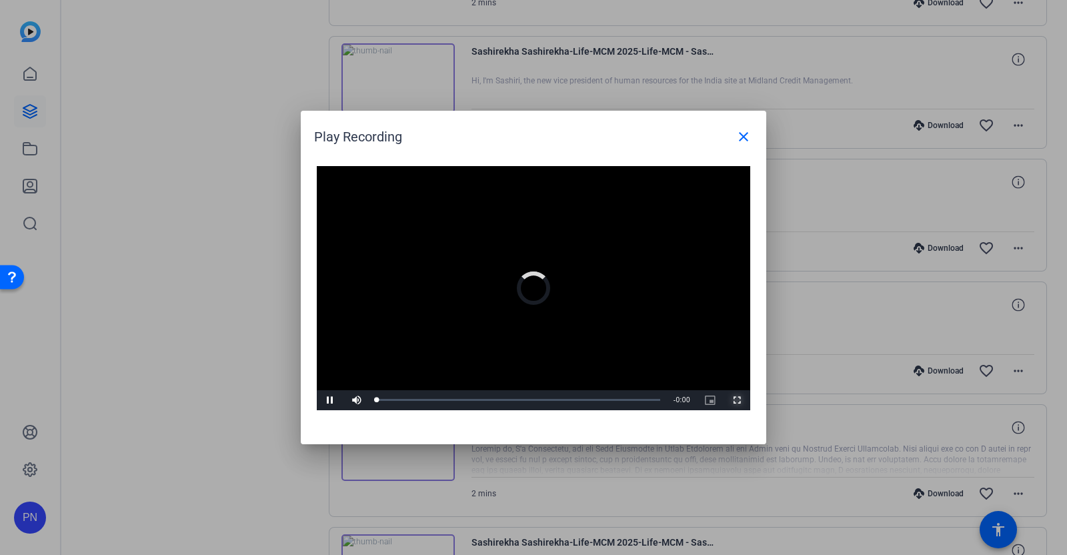
click at [739, 400] on span "Video Player" at bounding box center [736, 400] width 27 height 0
click at [746, 132] on mat-icon "close" at bounding box center [743, 137] width 16 height 16
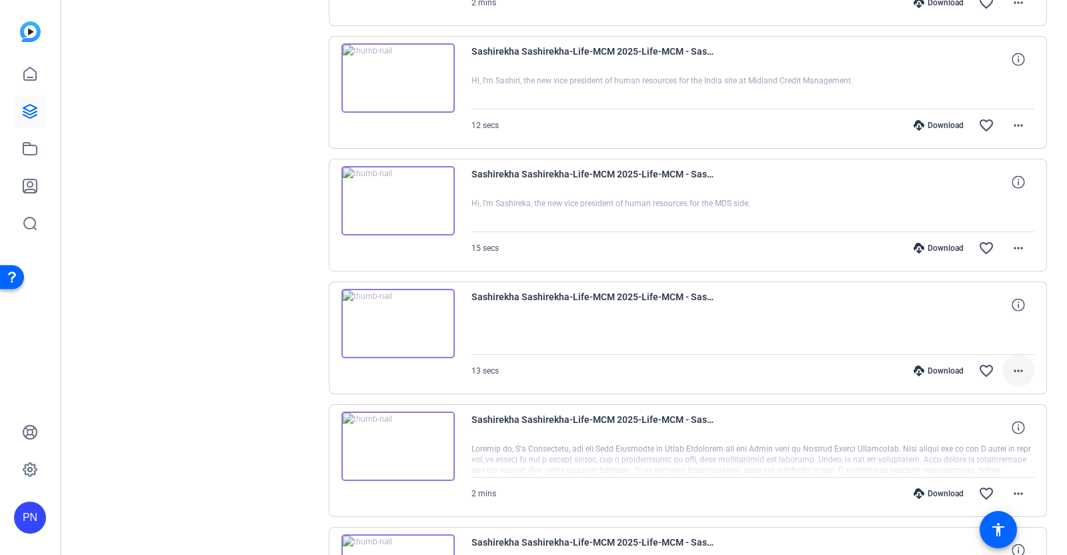
click at [1010, 363] on mat-icon "more_horiz" at bounding box center [1018, 371] width 16 height 16
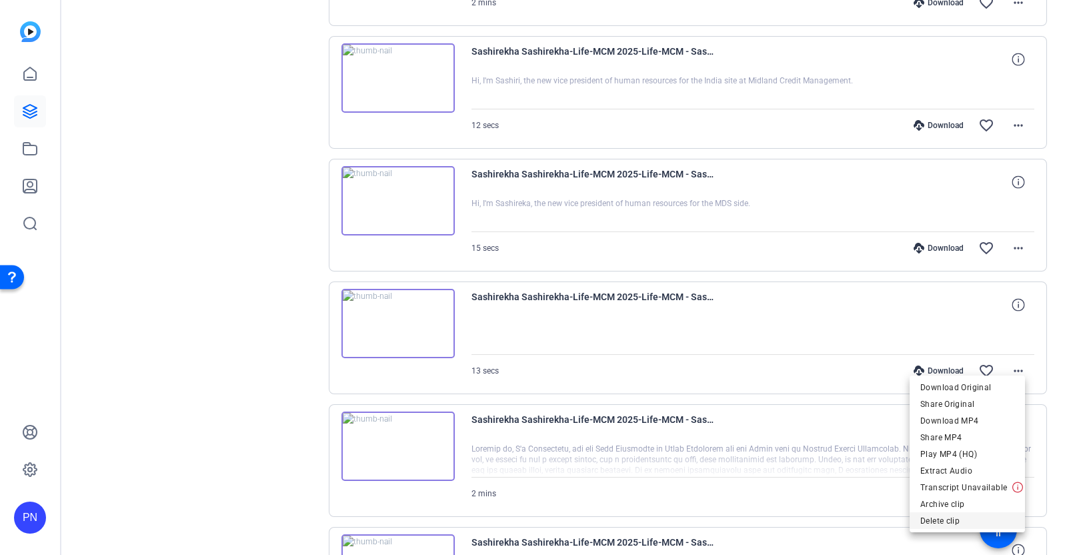
click at [950, 521] on span "Delete clip" at bounding box center [967, 520] width 94 height 16
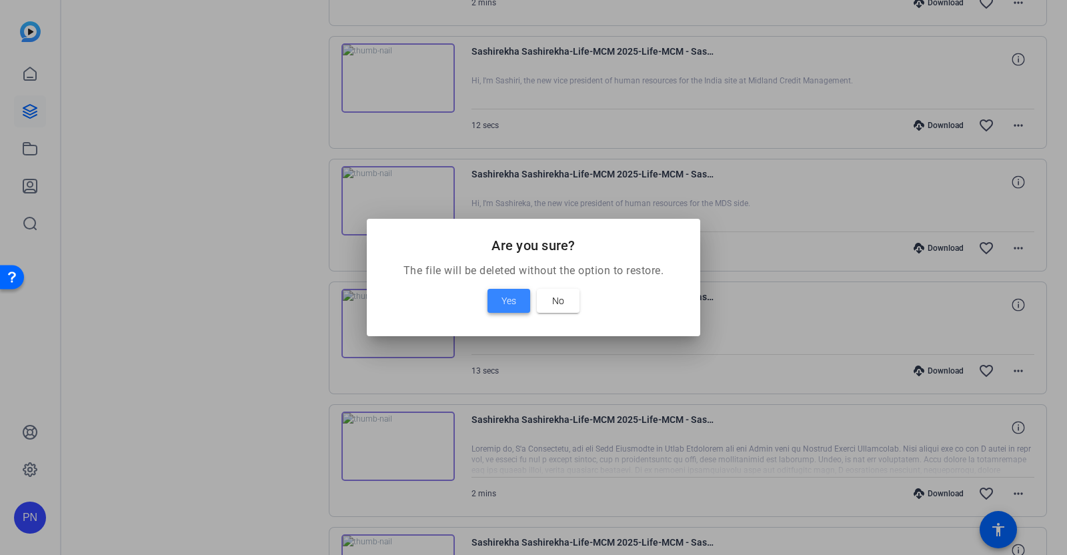
click at [523, 297] on span at bounding box center [508, 301] width 43 height 32
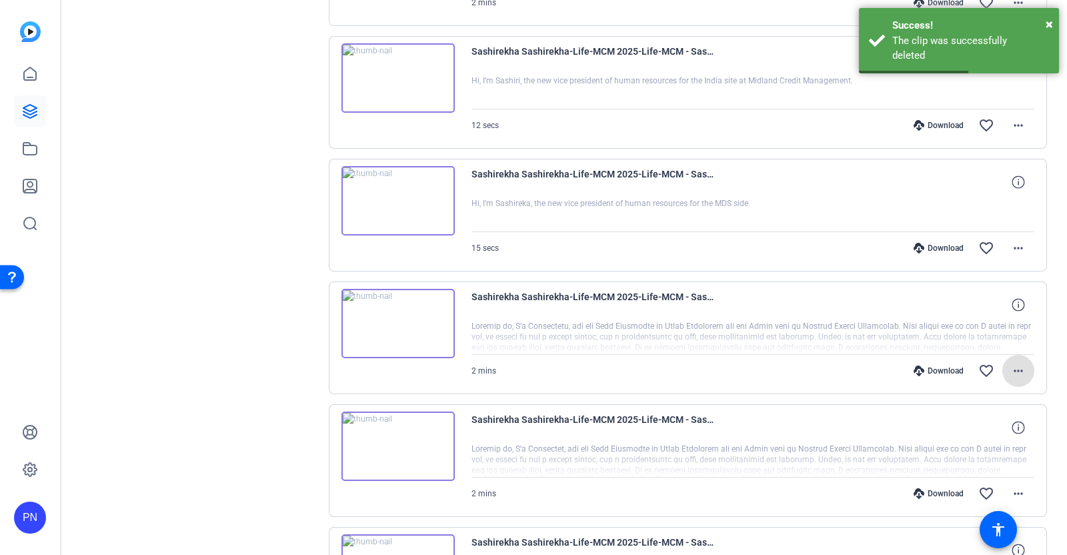
click at [397, 184] on img at bounding box center [397, 200] width 113 height 69
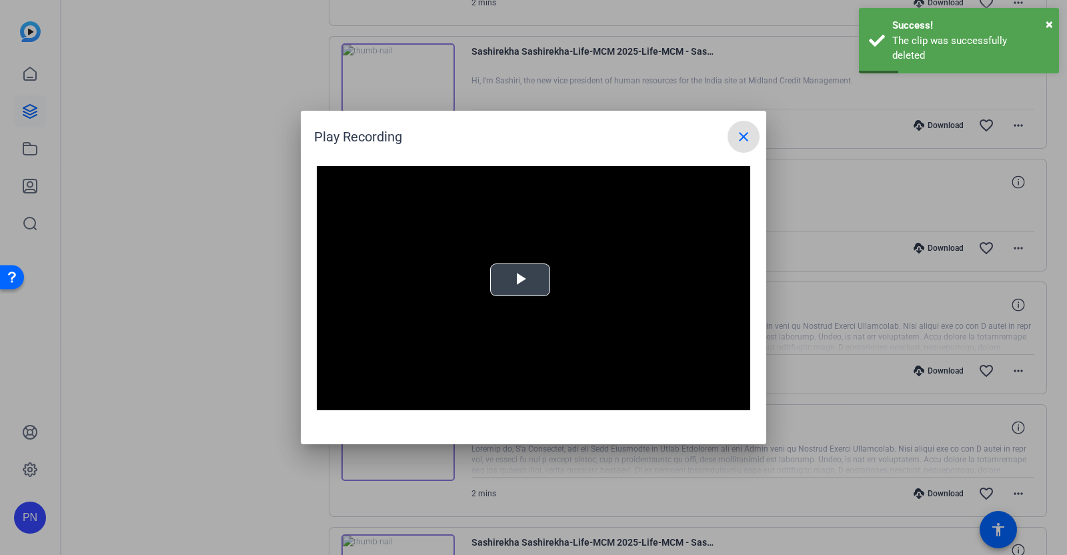
click at [520, 280] on span "Video Player" at bounding box center [520, 280] width 0 height 0
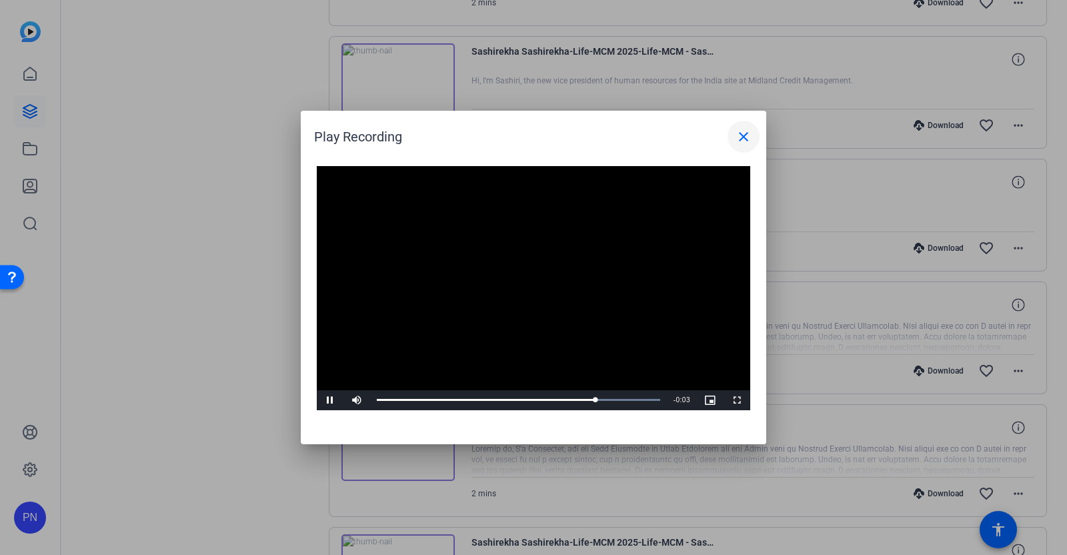
click at [743, 139] on mat-icon "close" at bounding box center [743, 137] width 16 height 16
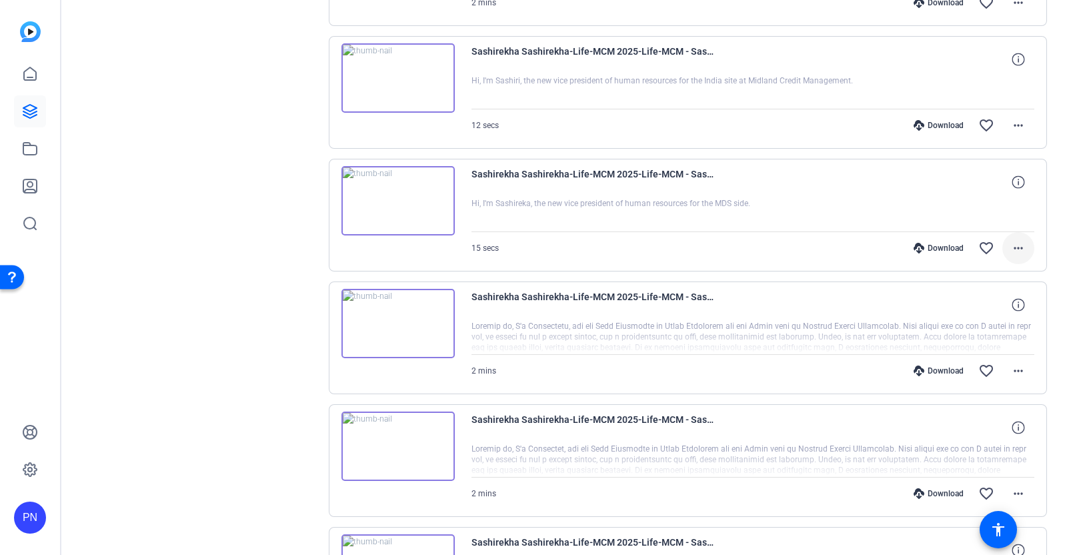
click at [1010, 240] on mat-icon "more_horiz" at bounding box center [1018, 248] width 16 height 16
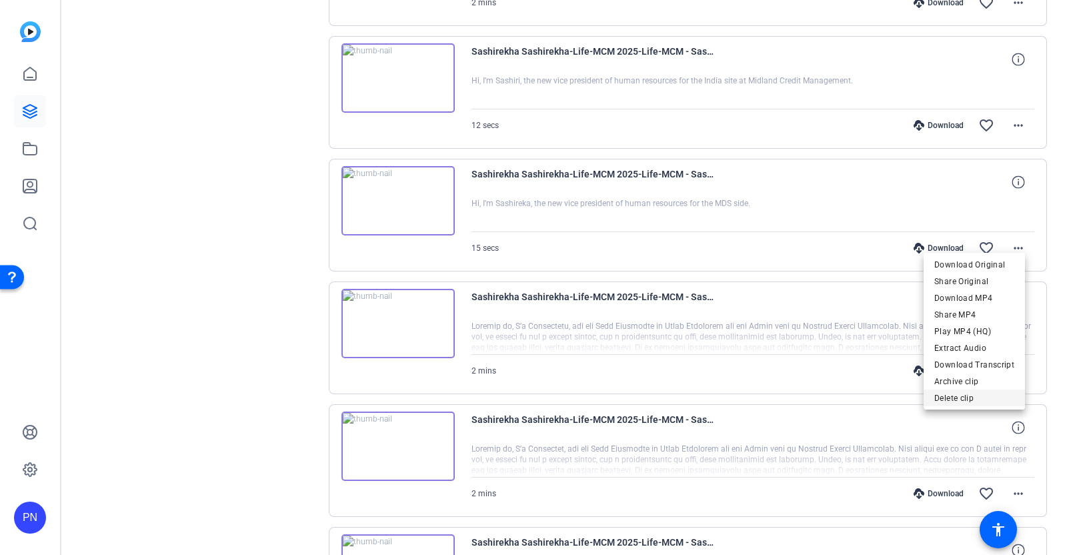
click at [959, 401] on span "Delete clip" at bounding box center [974, 398] width 80 height 16
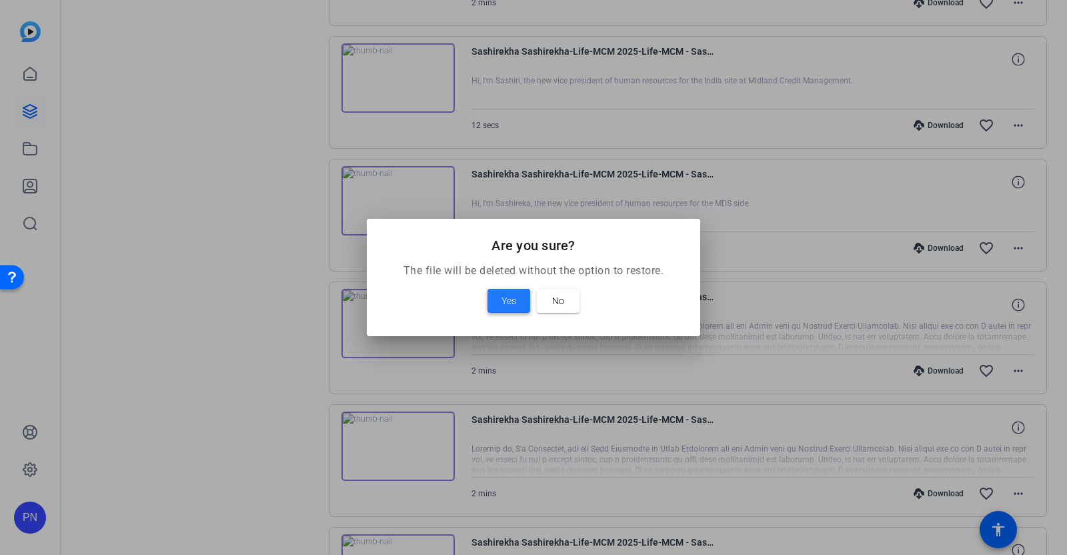
click at [515, 299] on span "Yes" at bounding box center [508, 301] width 15 height 16
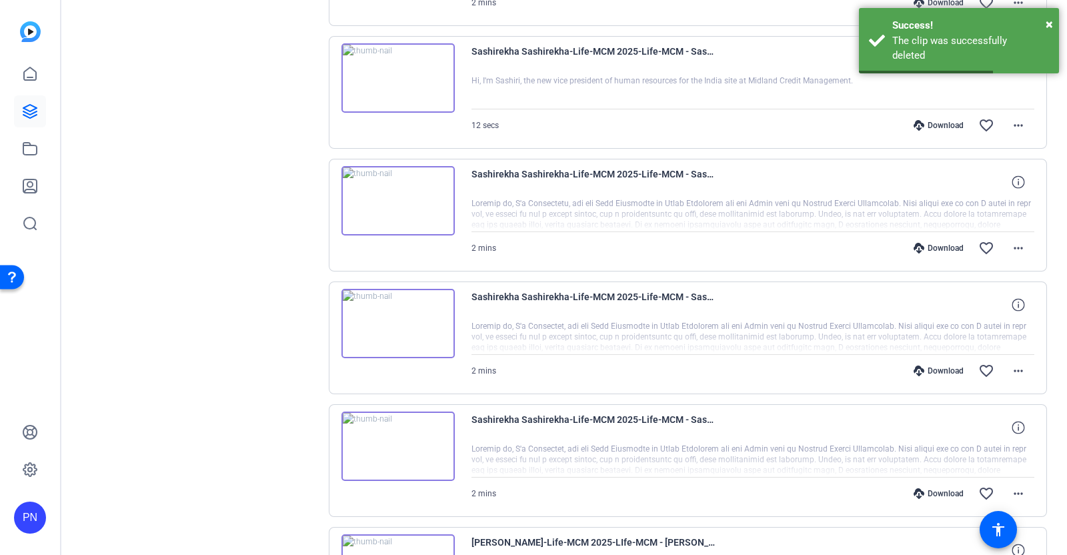
click at [397, 64] on img at bounding box center [397, 77] width 113 height 69
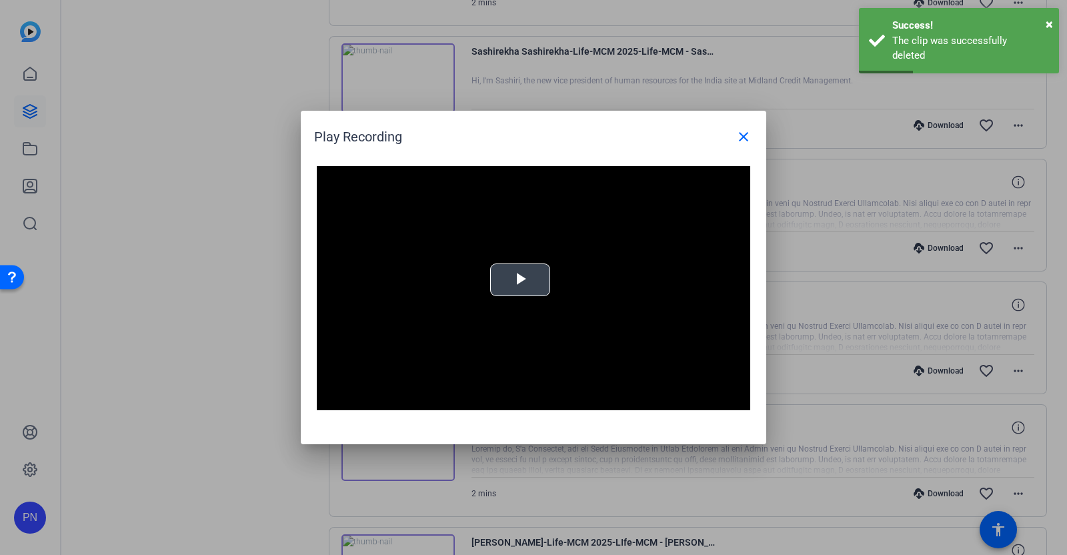
click at [520, 280] on span "Video Player" at bounding box center [520, 280] width 0 height 0
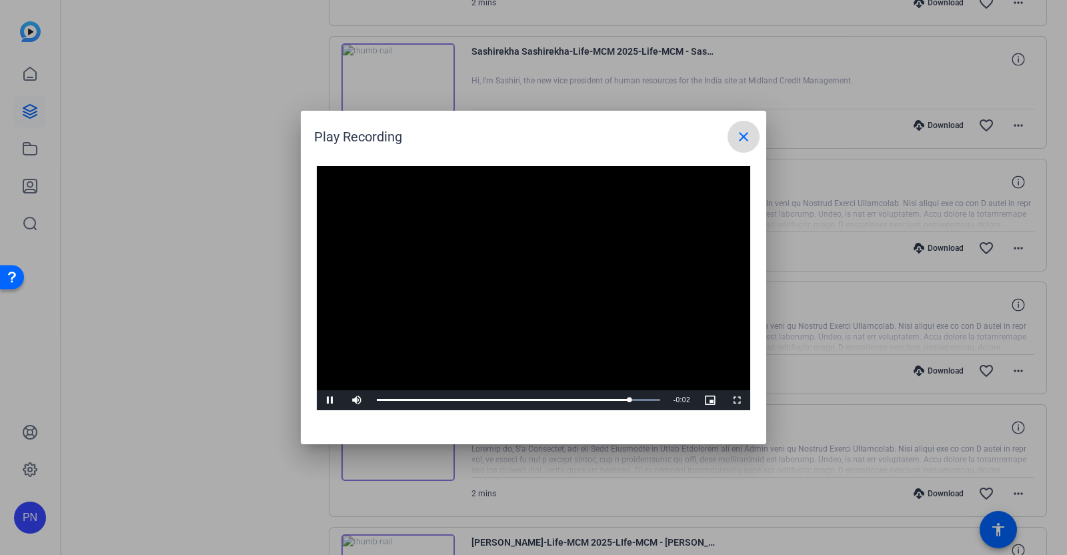
click at [744, 140] on mat-icon "close" at bounding box center [743, 137] width 16 height 16
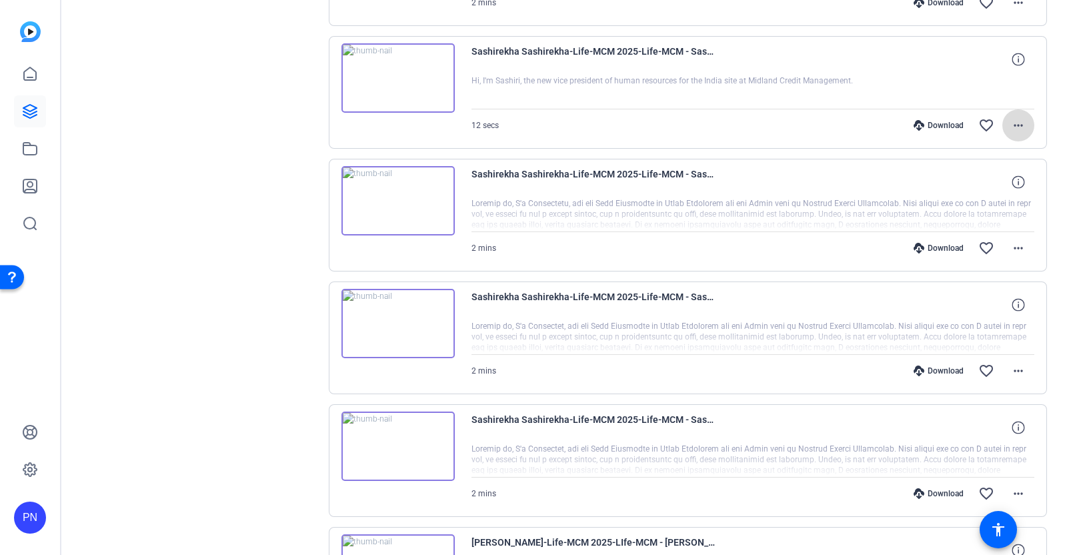
click at [1010, 117] on mat-icon "more_horiz" at bounding box center [1018, 125] width 16 height 16
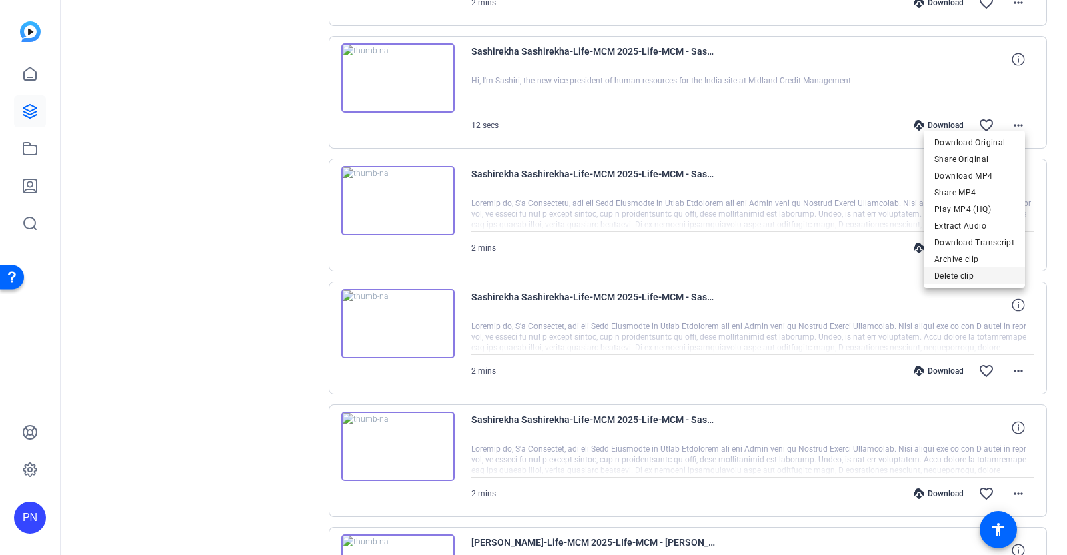
click at [971, 269] on span "Delete clip" at bounding box center [974, 275] width 80 height 16
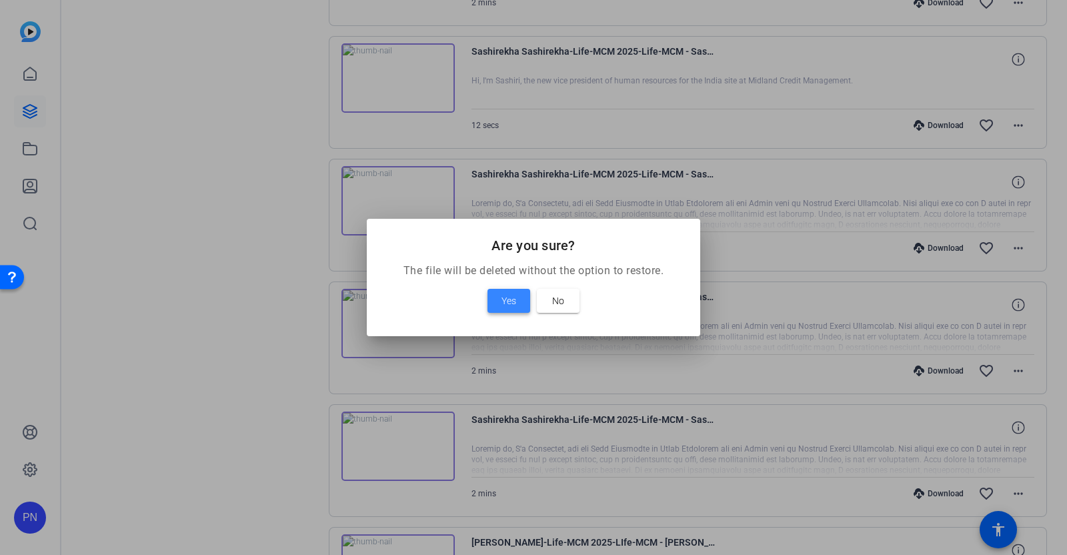
click at [506, 299] on span "Yes" at bounding box center [508, 301] width 15 height 16
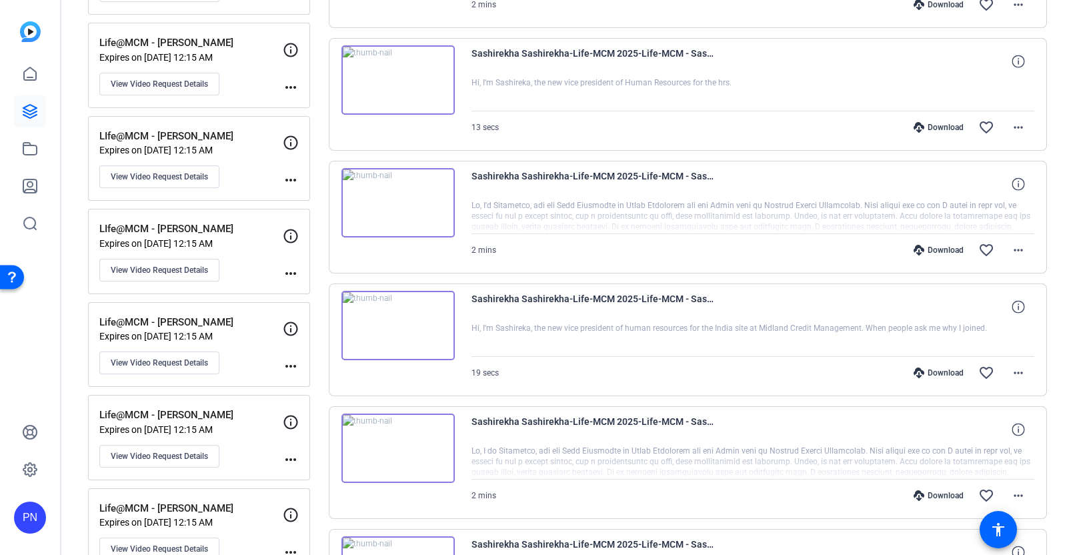
scroll to position [1482, 0]
click at [397, 320] on img at bounding box center [397, 325] width 113 height 69
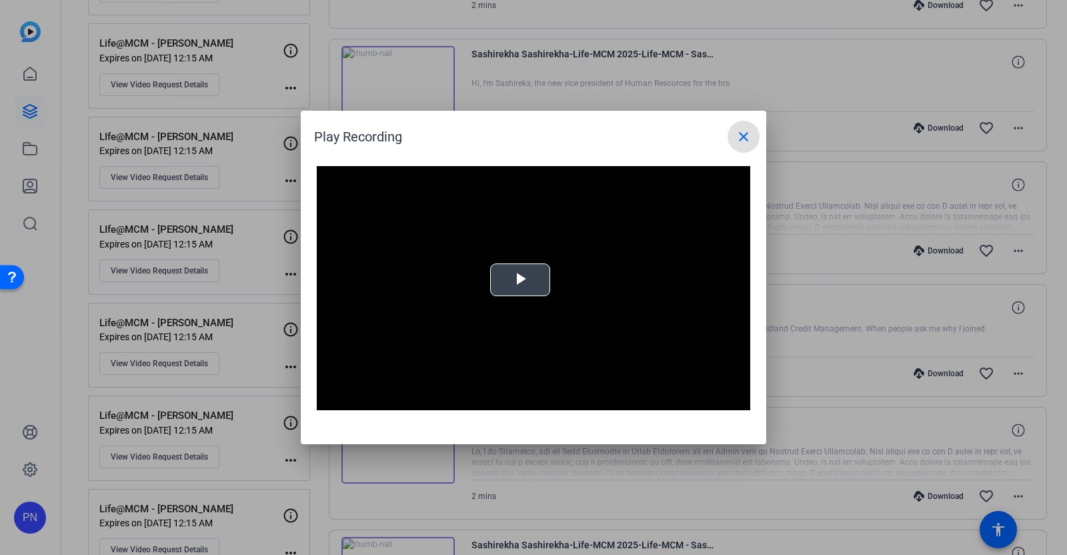
click at [520, 280] on span "Video Player" at bounding box center [520, 280] width 0 height 0
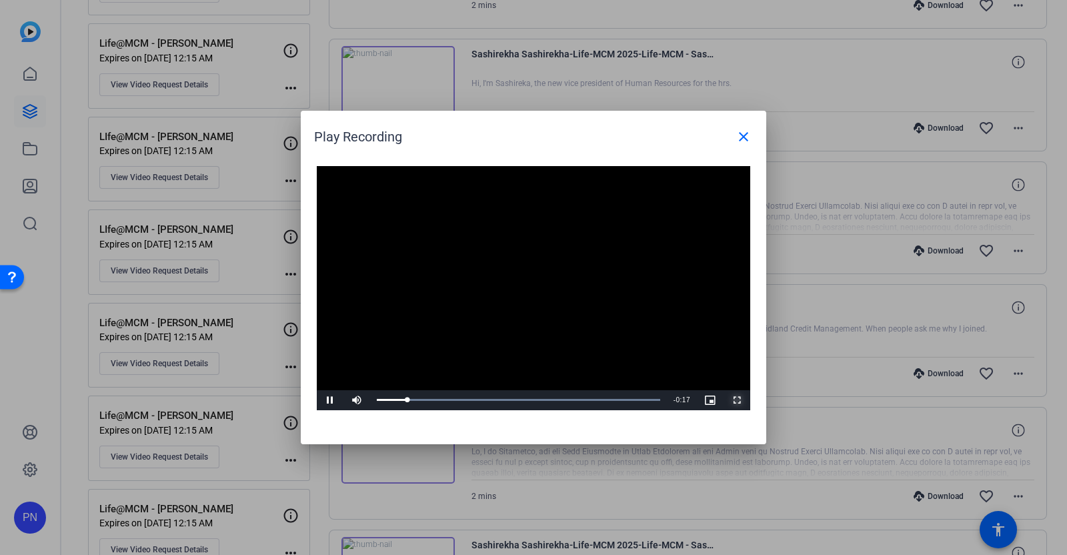
click at [733, 400] on span "Video Player" at bounding box center [736, 400] width 27 height 0
click at [748, 137] on mat-icon "close" at bounding box center [743, 137] width 16 height 16
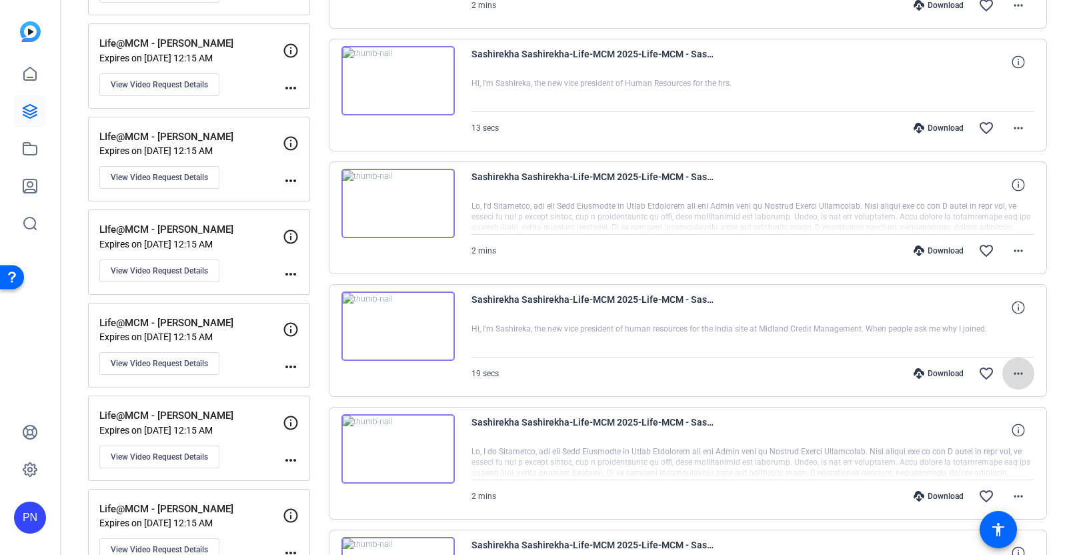
click at [1010, 365] on mat-icon "more_horiz" at bounding box center [1018, 373] width 16 height 16
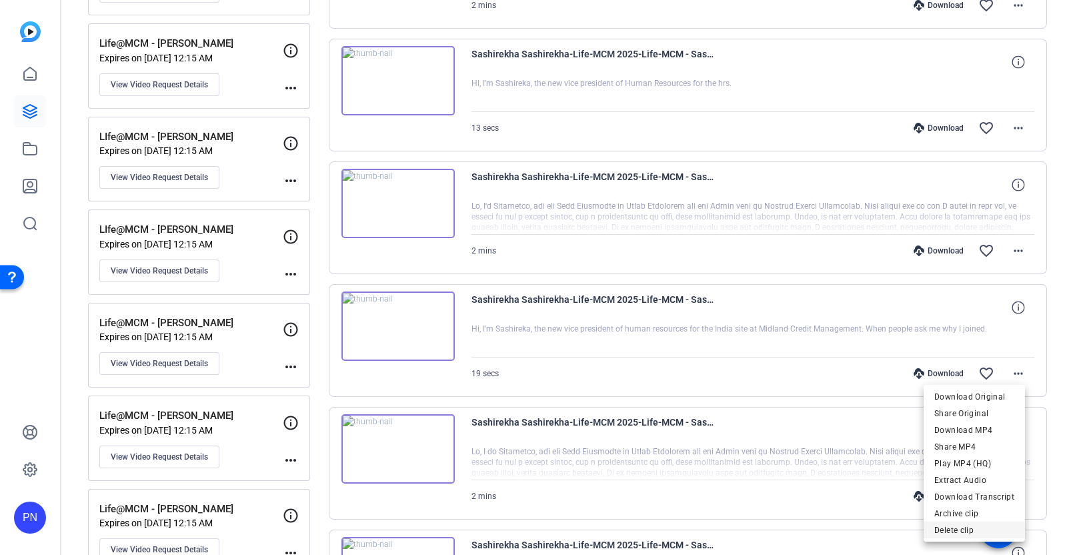
click at [955, 525] on span "Delete clip" at bounding box center [974, 529] width 80 height 16
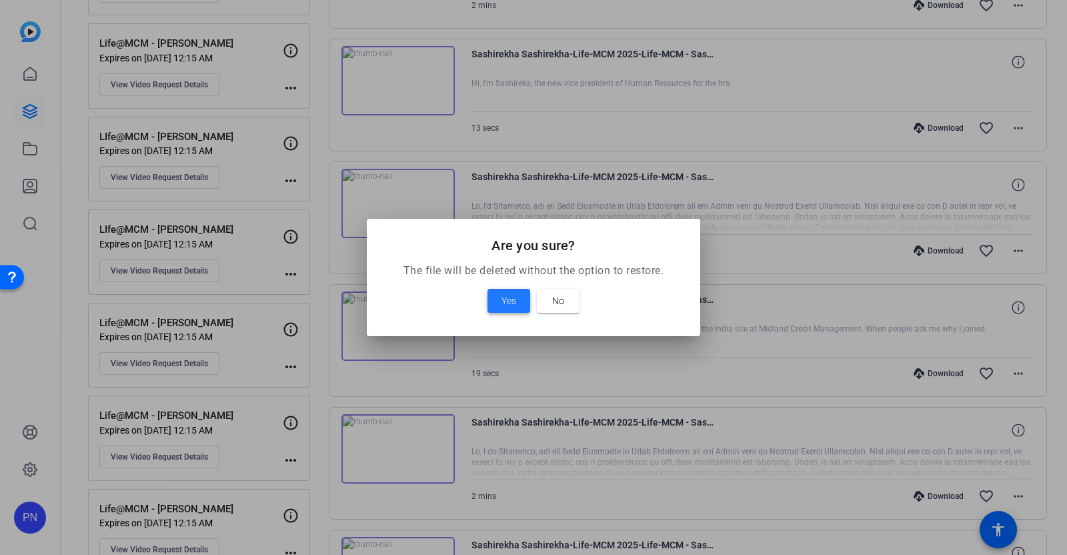
click at [506, 297] on span "Yes" at bounding box center [508, 301] width 15 height 16
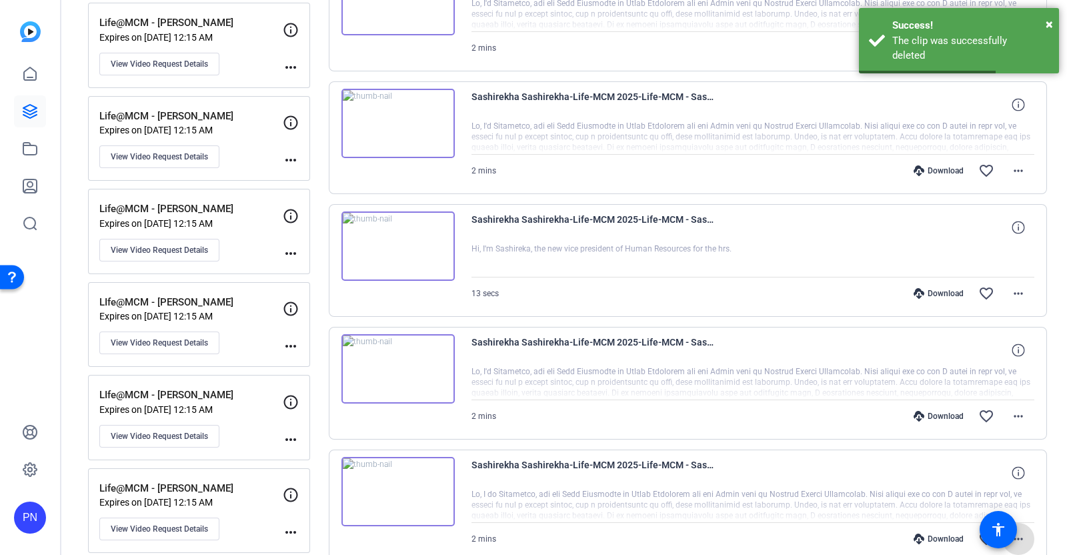
scroll to position [1315, 0]
click at [394, 242] on img at bounding box center [397, 247] width 113 height 69
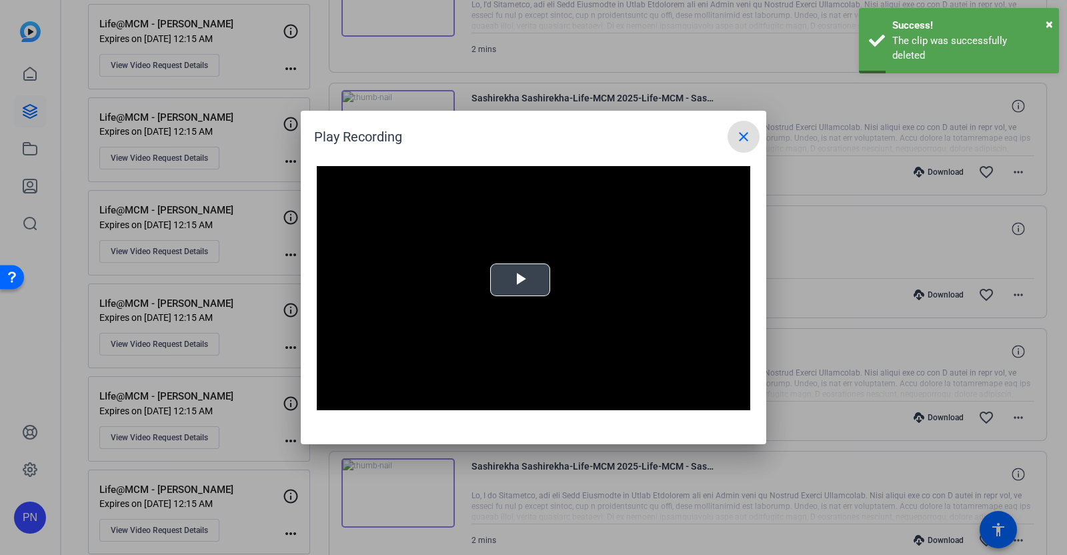
click at [520, 280] on span "Video Player" at bounding box center [520, 280] width 0 height 0
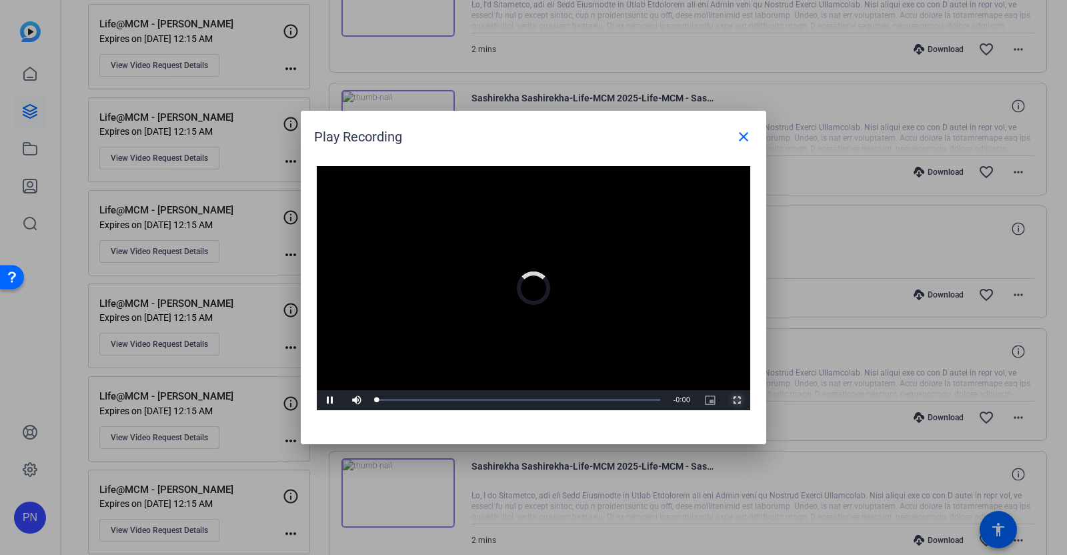
drag, startPoint x: 739, startPoint y: 397, endPoint x: 737, endPoint y: 470, distance: 73.4
click at [737, 400] on span "Video Player" at bounding box center [736, 400] width 27 height 0
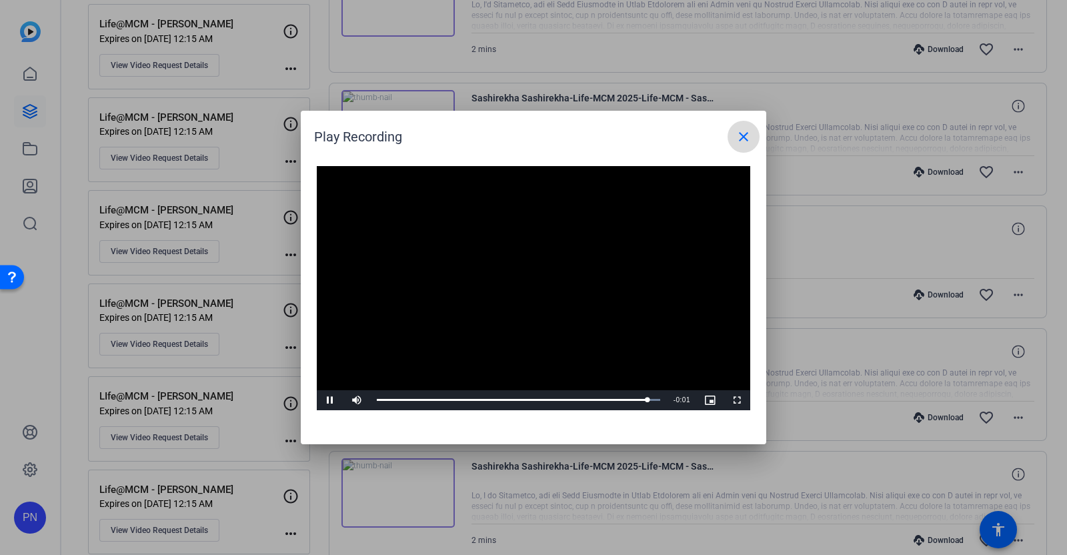
click at [743, 137] on mat-icon "close" at bounding box center [743, 137] width 16 height 16
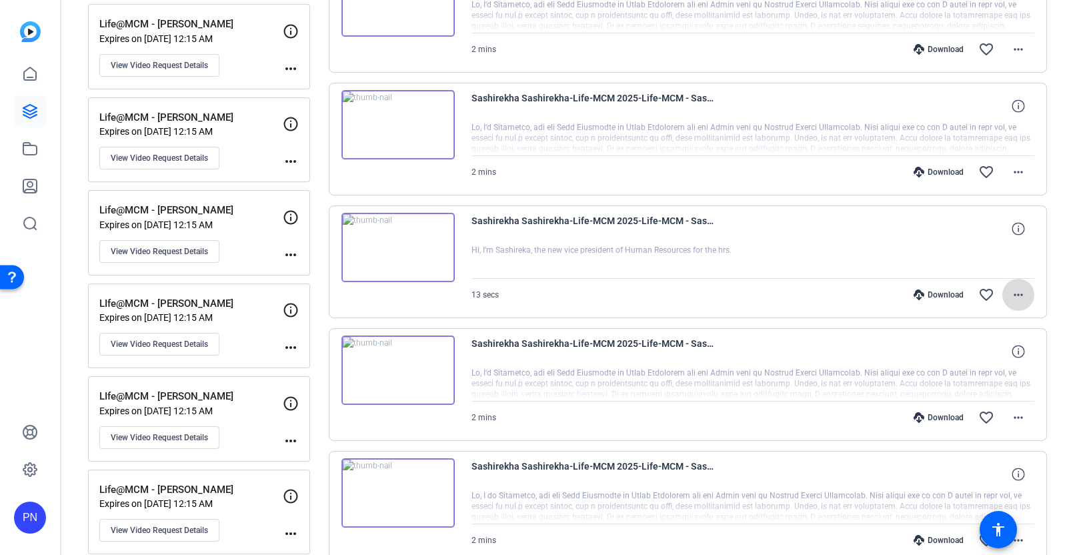
click at [1010, 287] on mat-icon "more_horiz" at bounding box center [1018, 295] width 16 height 16
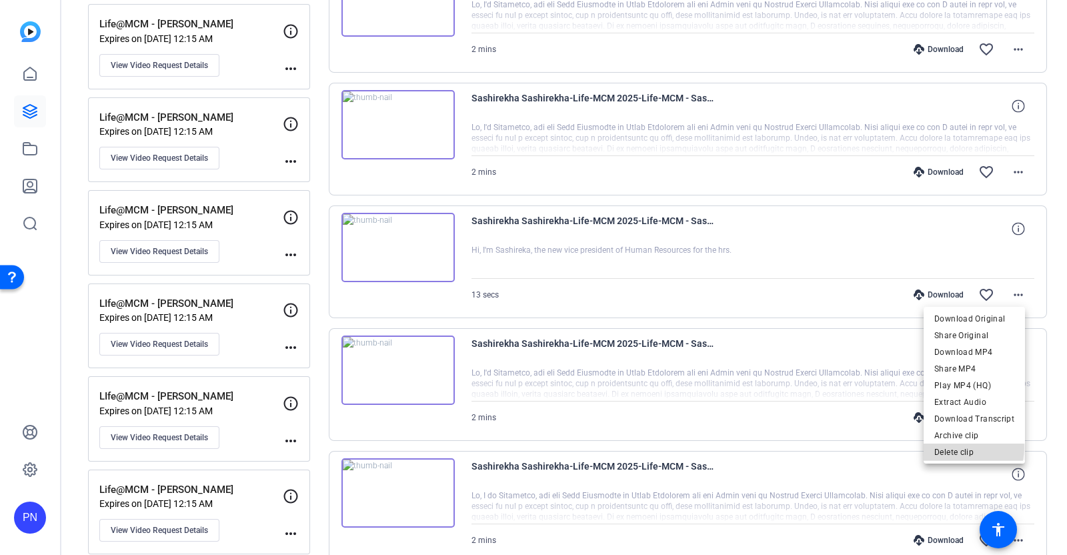
click at [960, 447] on span "Delete clip" at bounding box center [974, 451] width 80 height 16
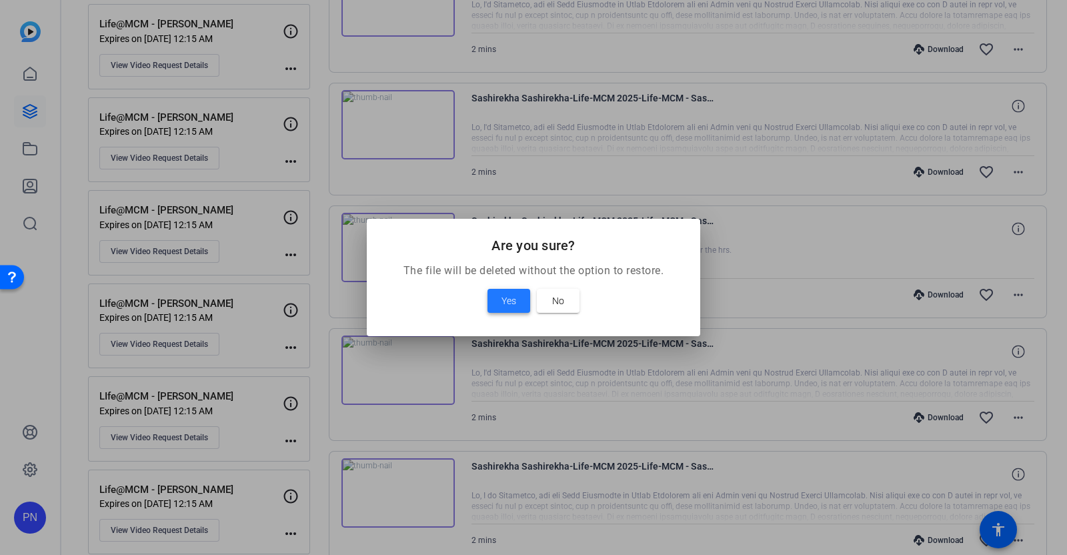
click at [506, 295] on span "Yes" at bounding box center [508, 301] width 15 height 16
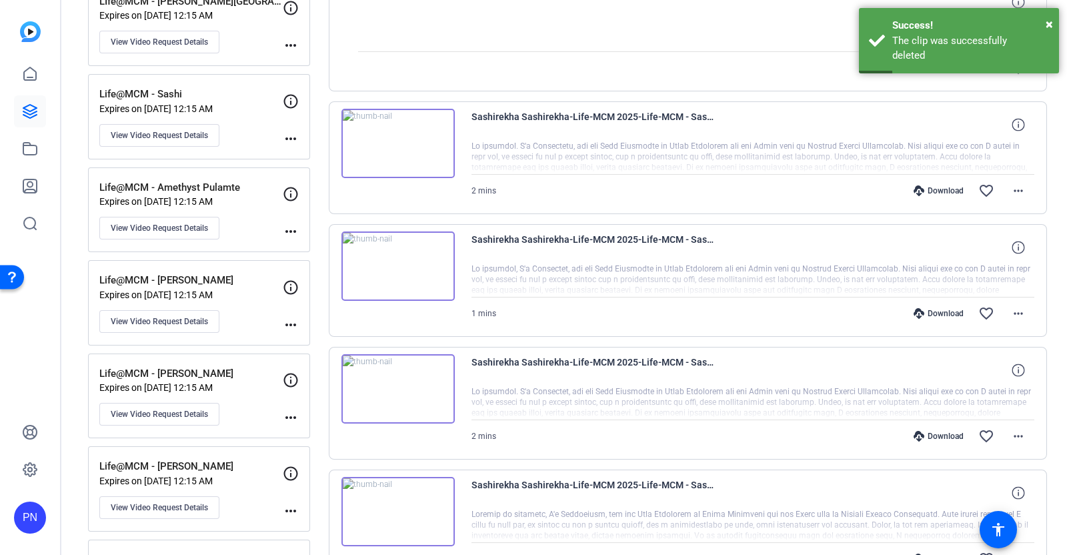
scroll to position [148, 0]
